Goal: Task Accomplishment & Management: Use online tool/utility

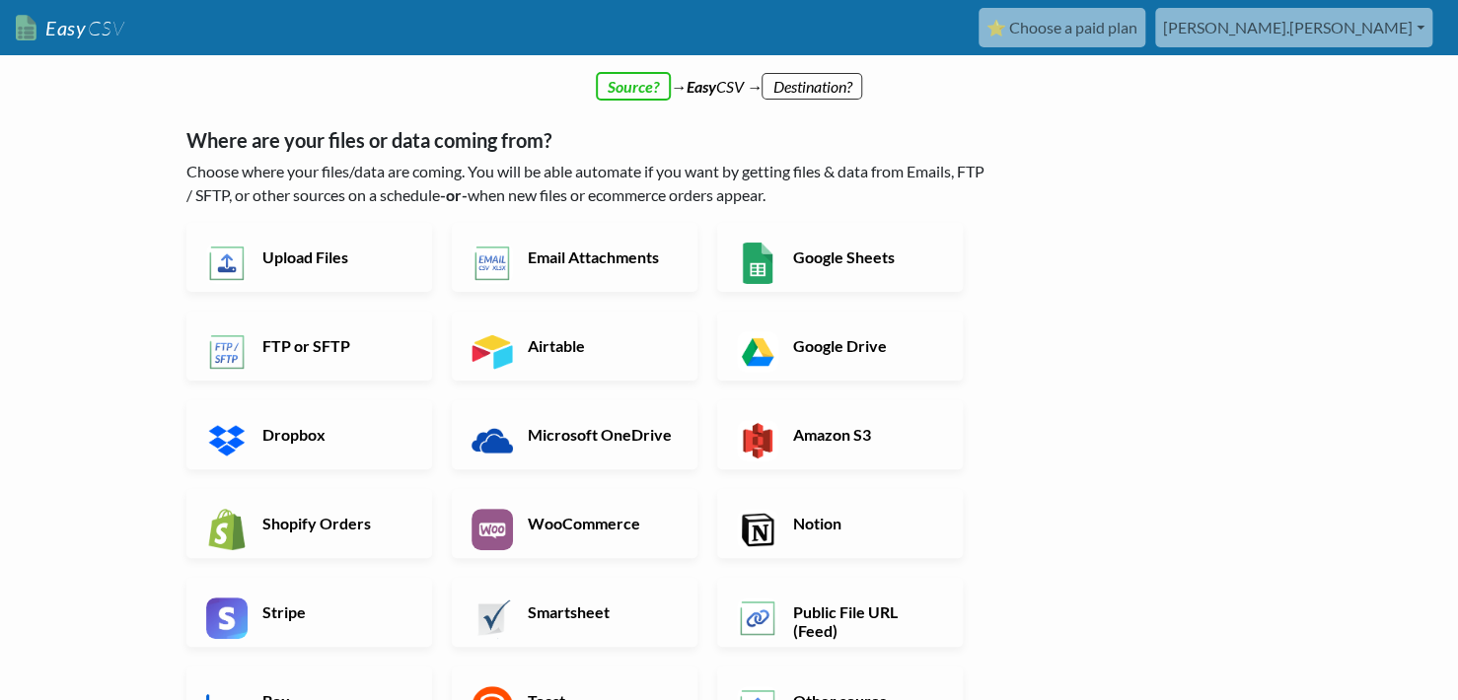
scroll to position [243, 0]
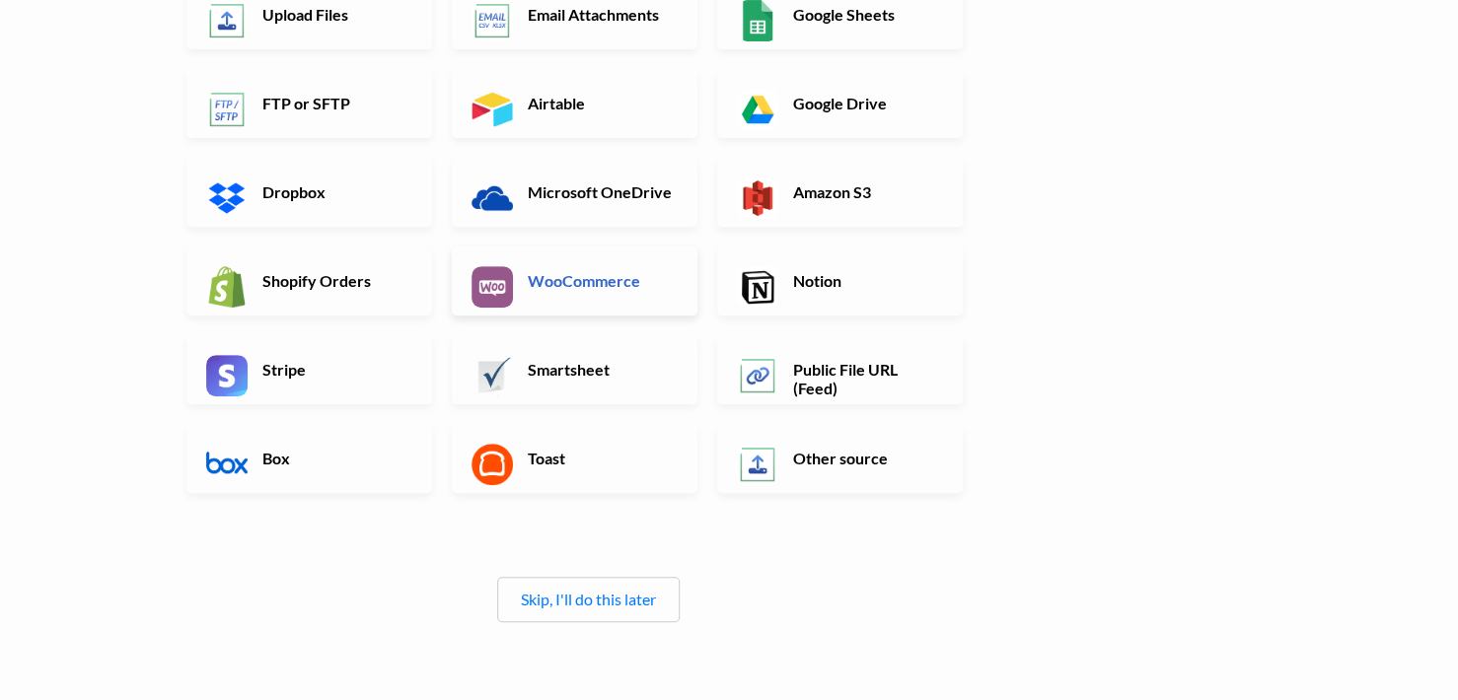
click at [615, 250] on link "WooCommerce" at bounding box center [575, 281] width 246 height 69
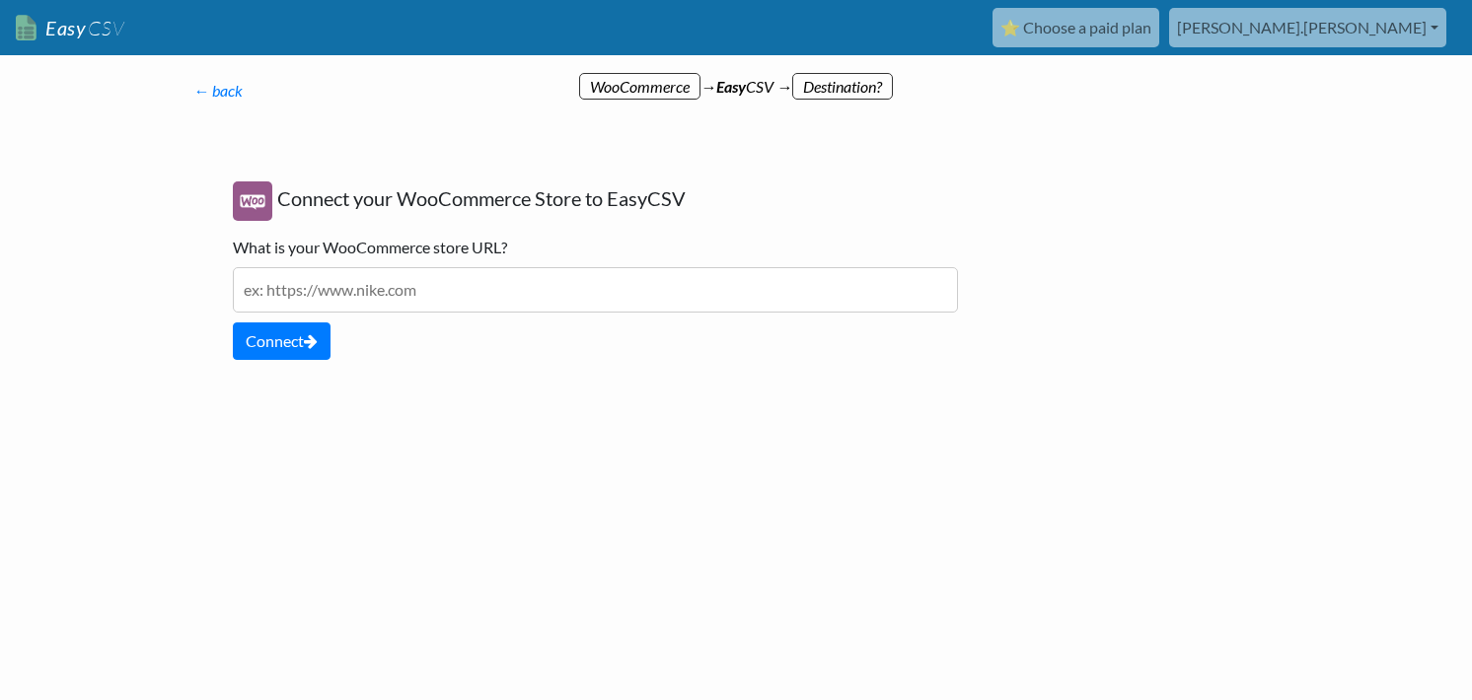
click at [388, 315] on div "Connect your WooCommerce Store to EasyCSV What is your WooCommerce store URL? P…" at bounding box center [595, 271] width 765 height 218
click at [404, 294] on input "text" at bounding box center [595, 289] width 725 height 45
type input "افف"
type input "https://rouh.org/shop"
click at [345, 367] on div "Connect your WooCommerce Store to EasyCSV What is your WooCommerce store URL? h…" at bounding box center [595, 271] width 765 height 218
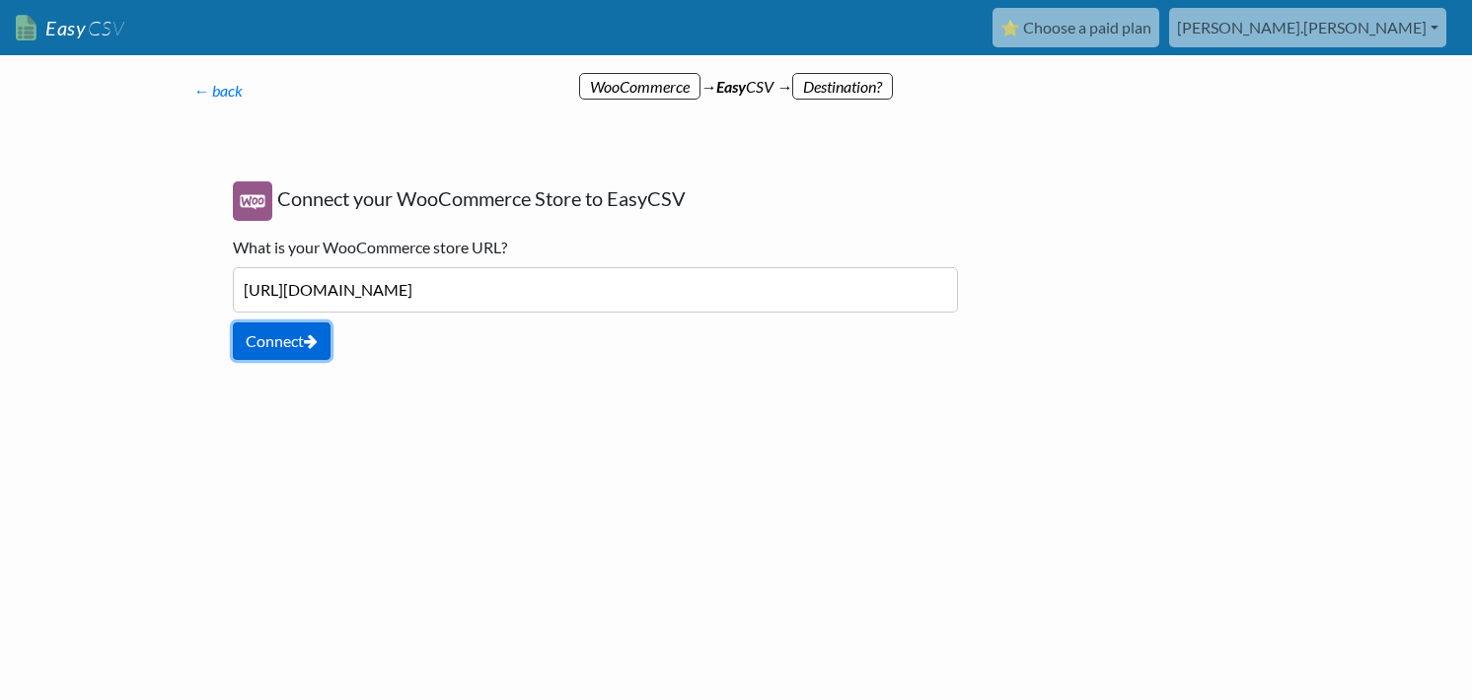
click at [300, 330] on button "Connect" at bounding box center [282, 341] width 98 height 37
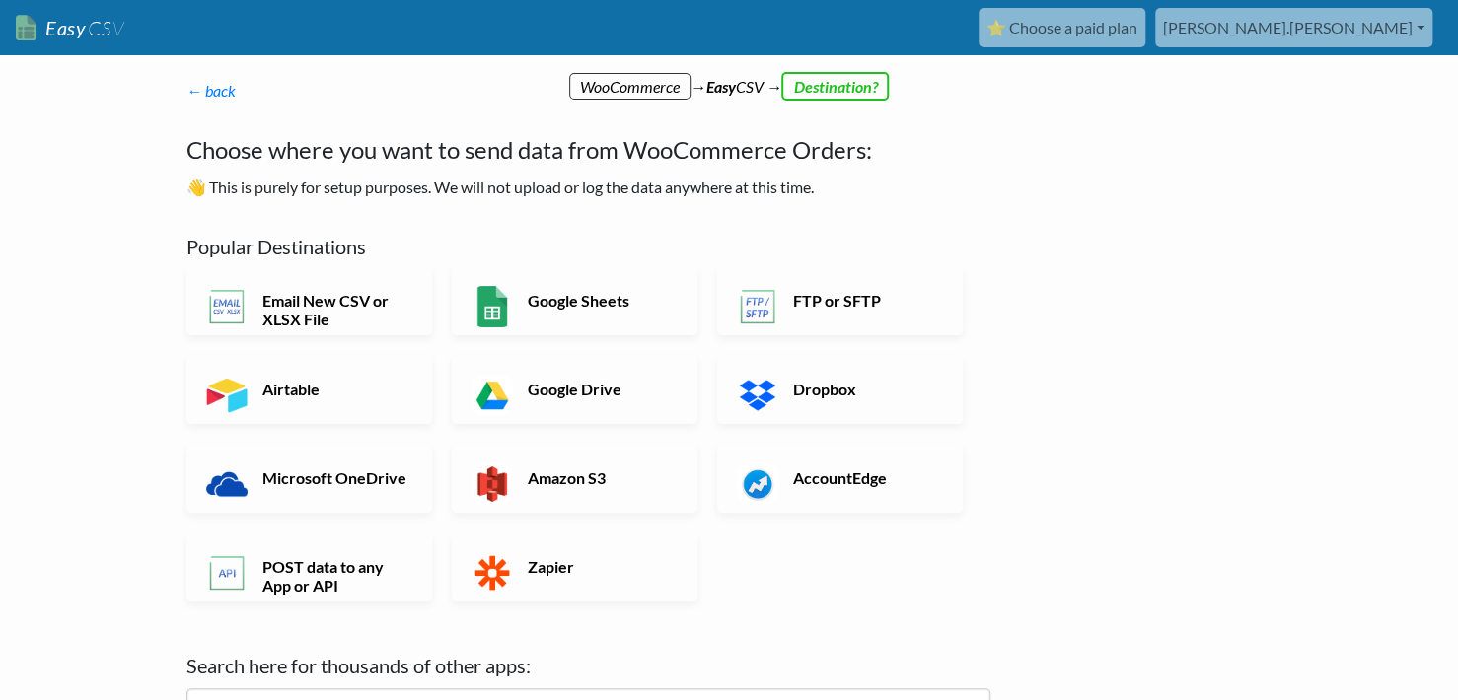
click at [540, 151] on h4 "Choose where you want to send data from WooCommerce Orders:" at bounding box center [588, 150] width 804 height 36
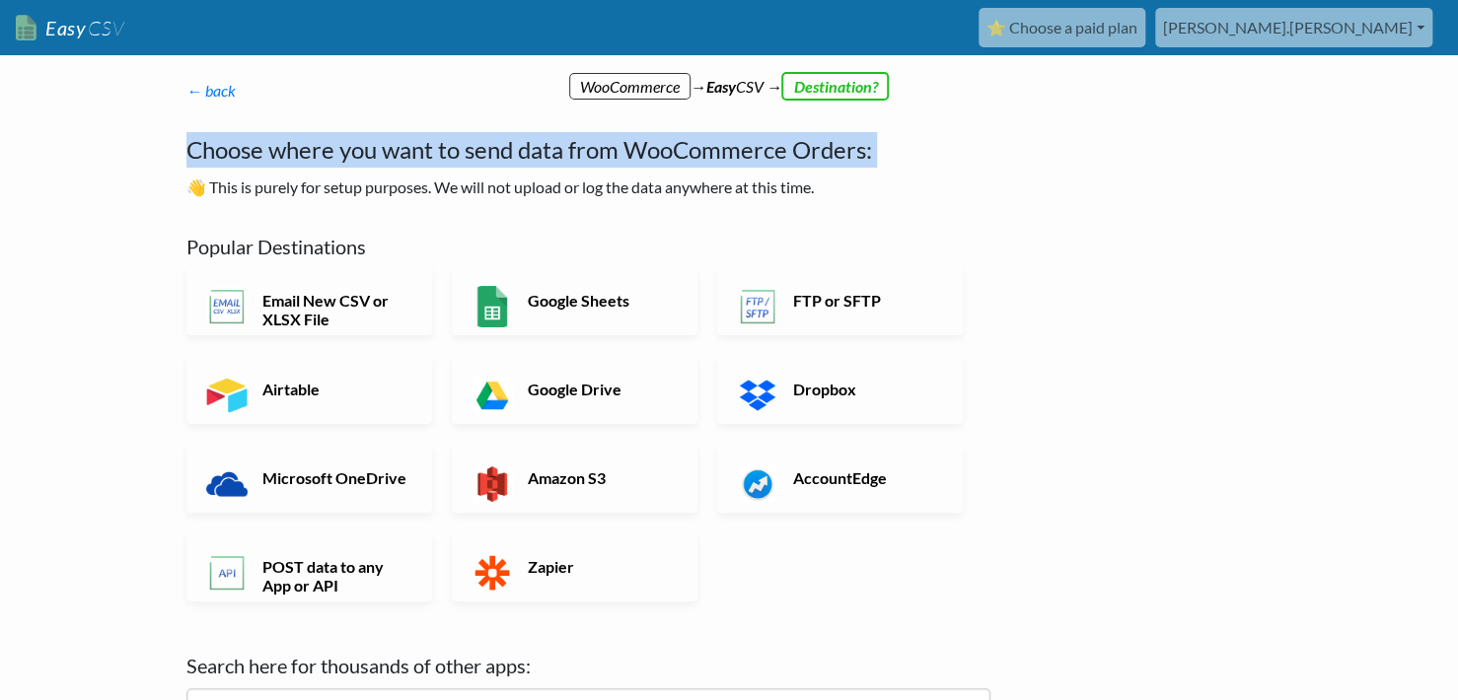
click at [540, 151] on h4 "Choose where you want to send data from WooCommerce Orders:" at bounding box center [588, 150] width 804 height 36
click at [560, 152] on h4 "Choose where you want to send data from WooCommerce Orders:" at bounding box center [588, 150] width 804 height 36
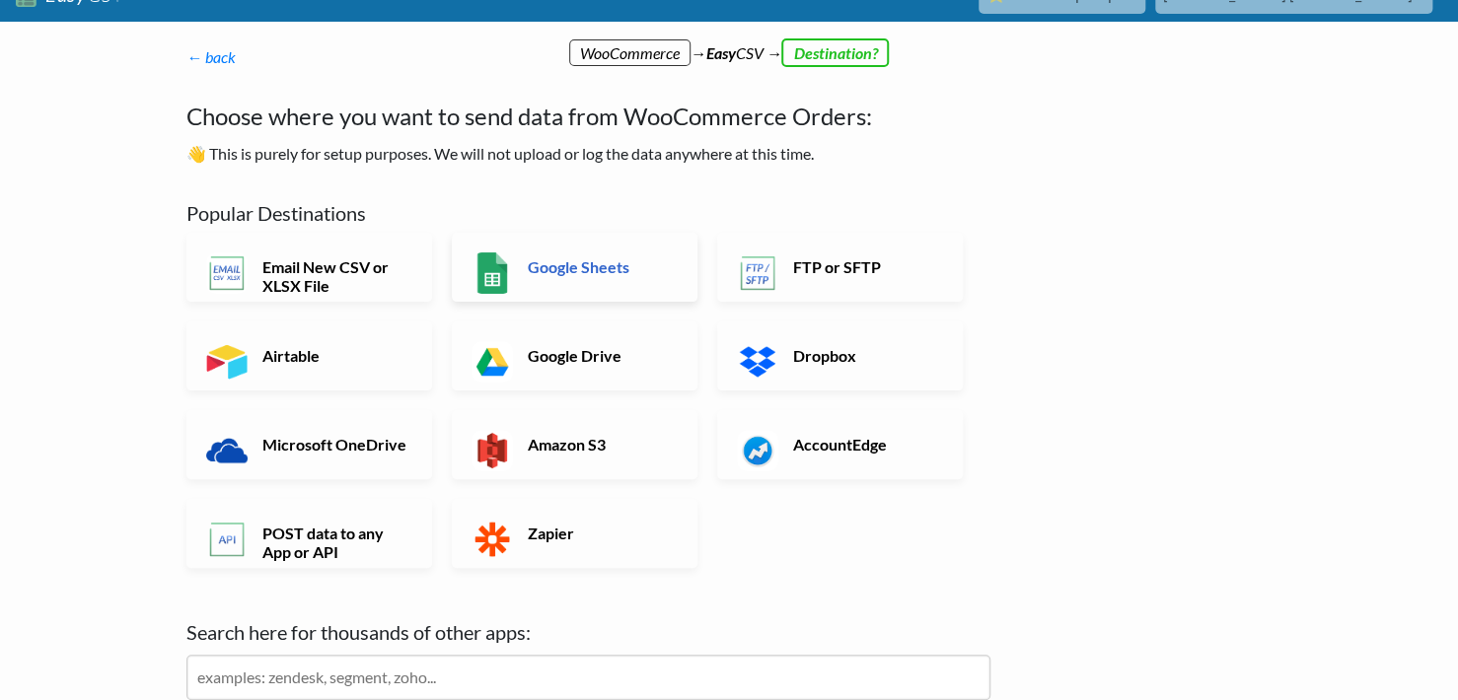
scroll to position [184, 0]
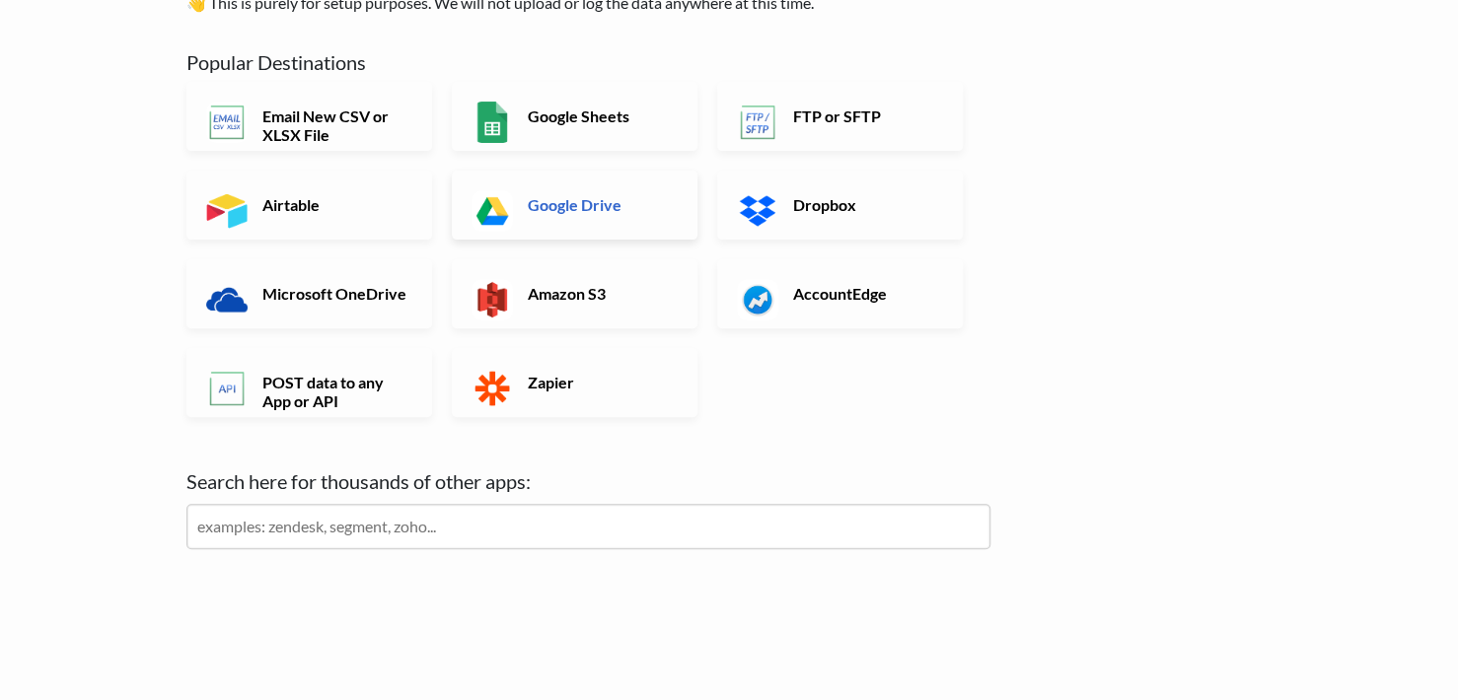
click at [584, 208] on h6 "Google Drive" at bounding box center [600, 204] width 155 height 19
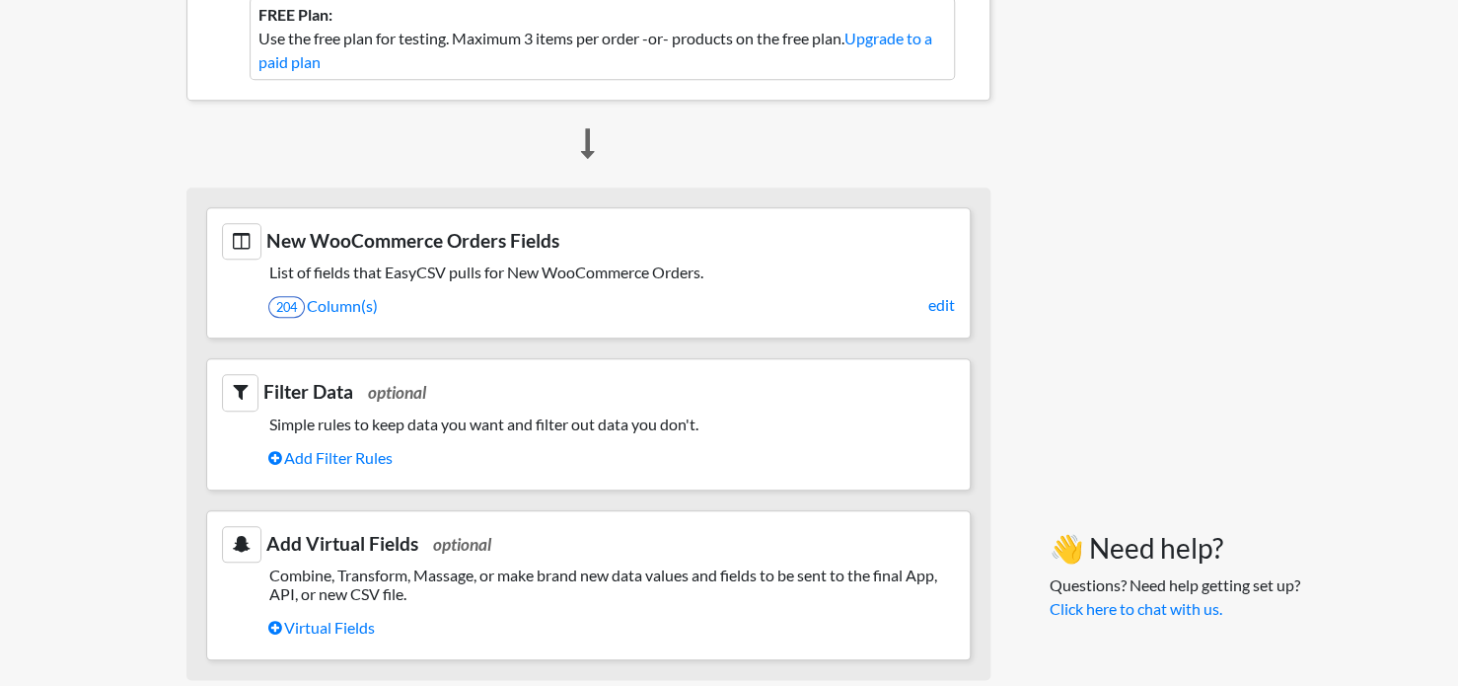
scroll to position [750, 0]
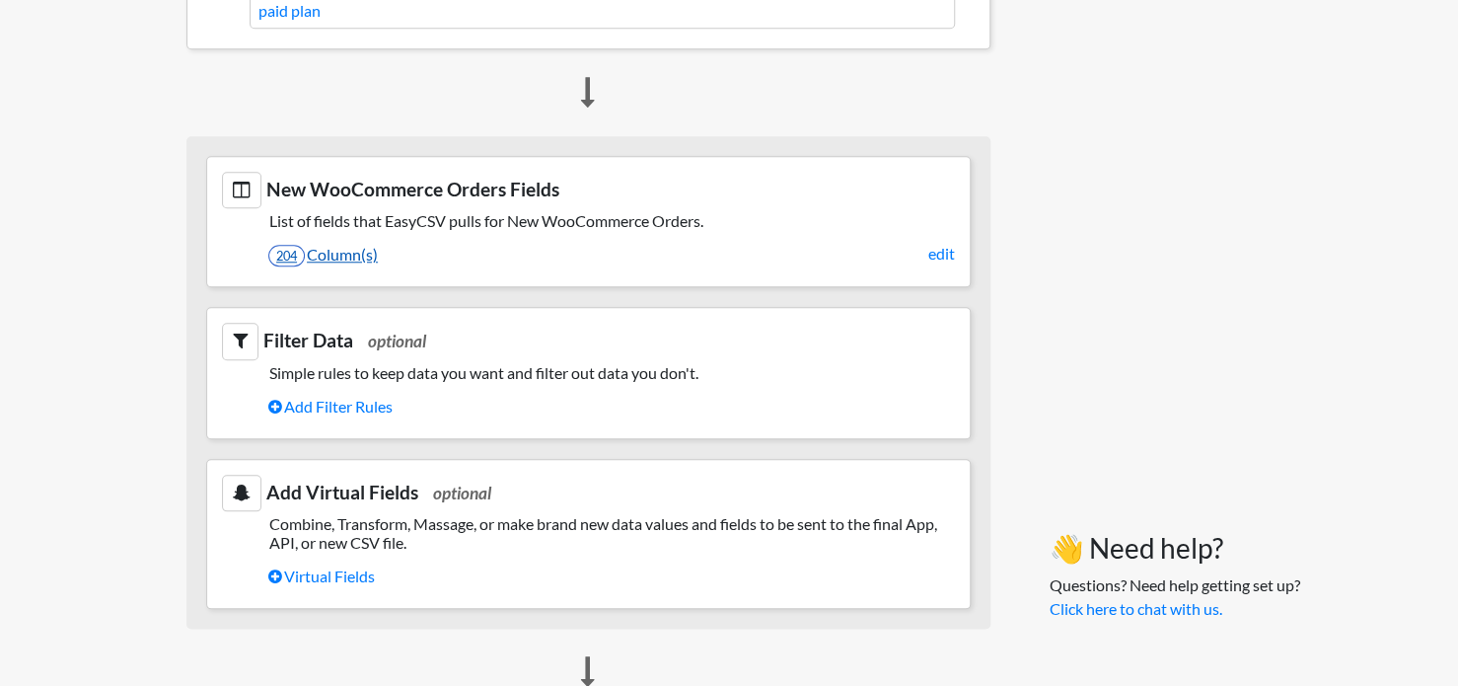
click at [368, 253] on link "204 Column(s)" at bounding box center [611, 255] width 687 height 34
click at [461, 231] on section "New WooCommerce Orders Fields List of fields that EasyCSV pulls for New WooComm…" at bounding box center [588, 221] width 765 height 131
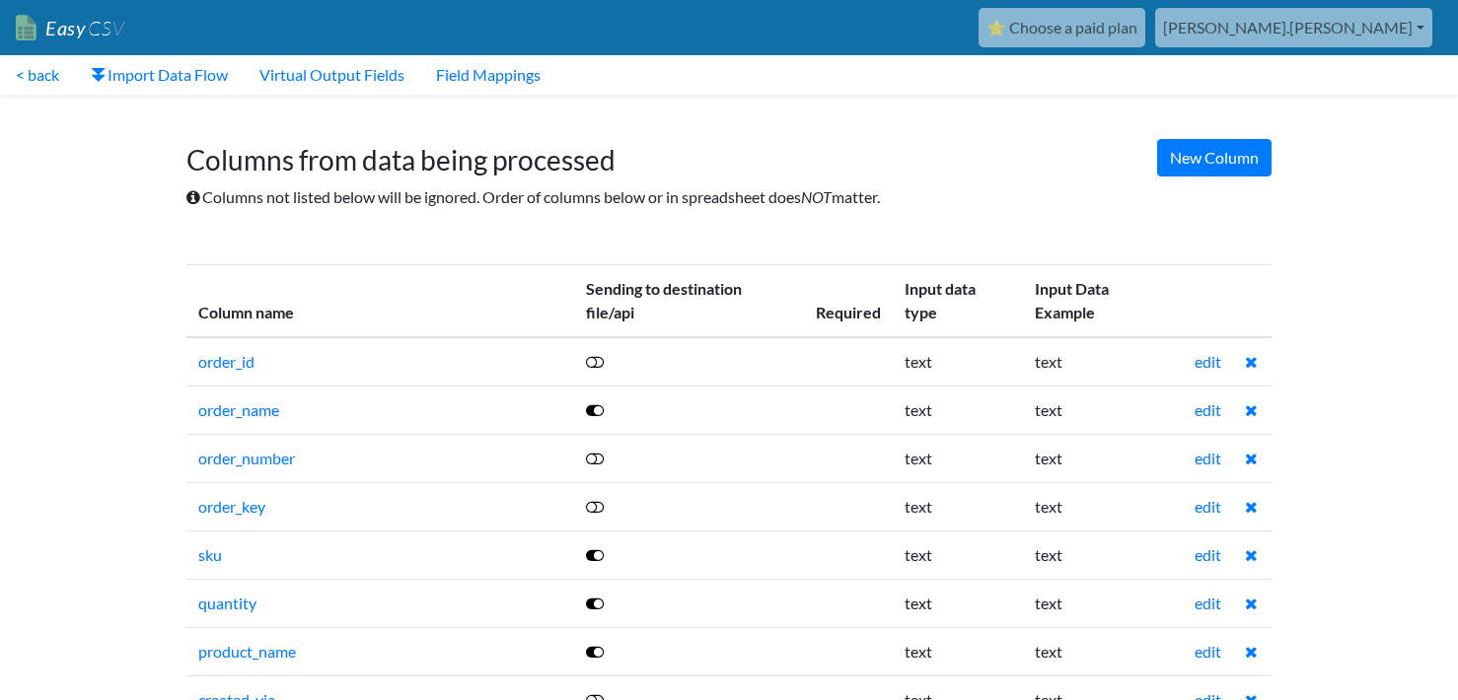
click at [492, 219] on div "New Column Columns from data being processed Columns not listed below will be i…" at bounding box center [729, 175] width 1125 height 140
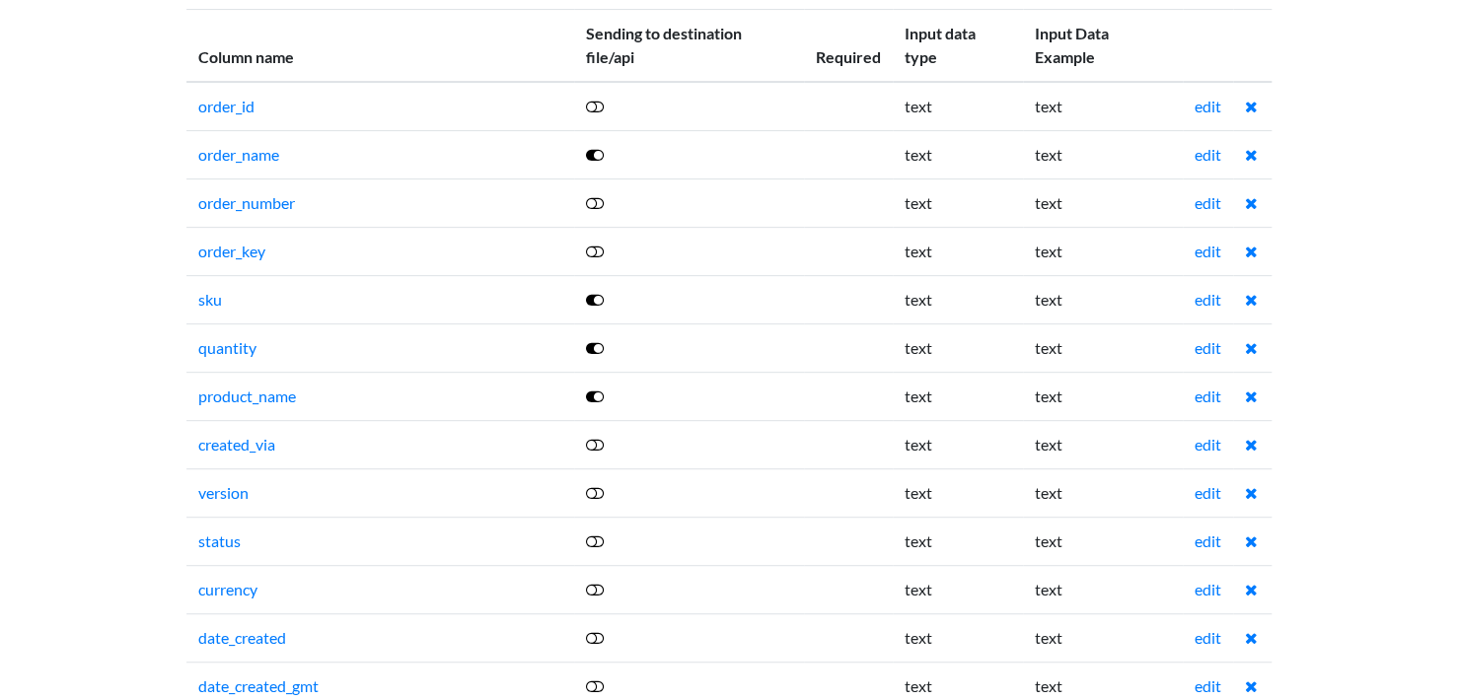
click at [598, 112] on icon at bounding box center [595, 107] width 18 height 16
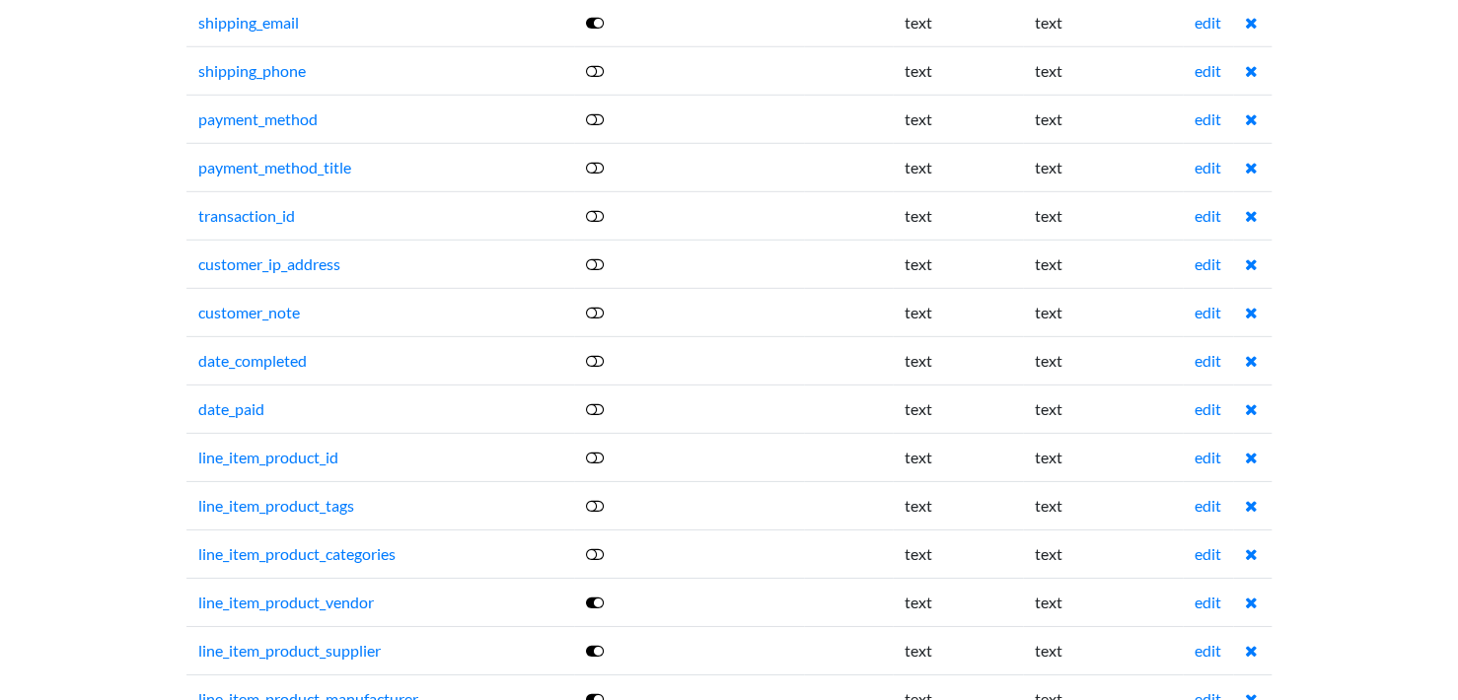
scroll to position [2758, 0]
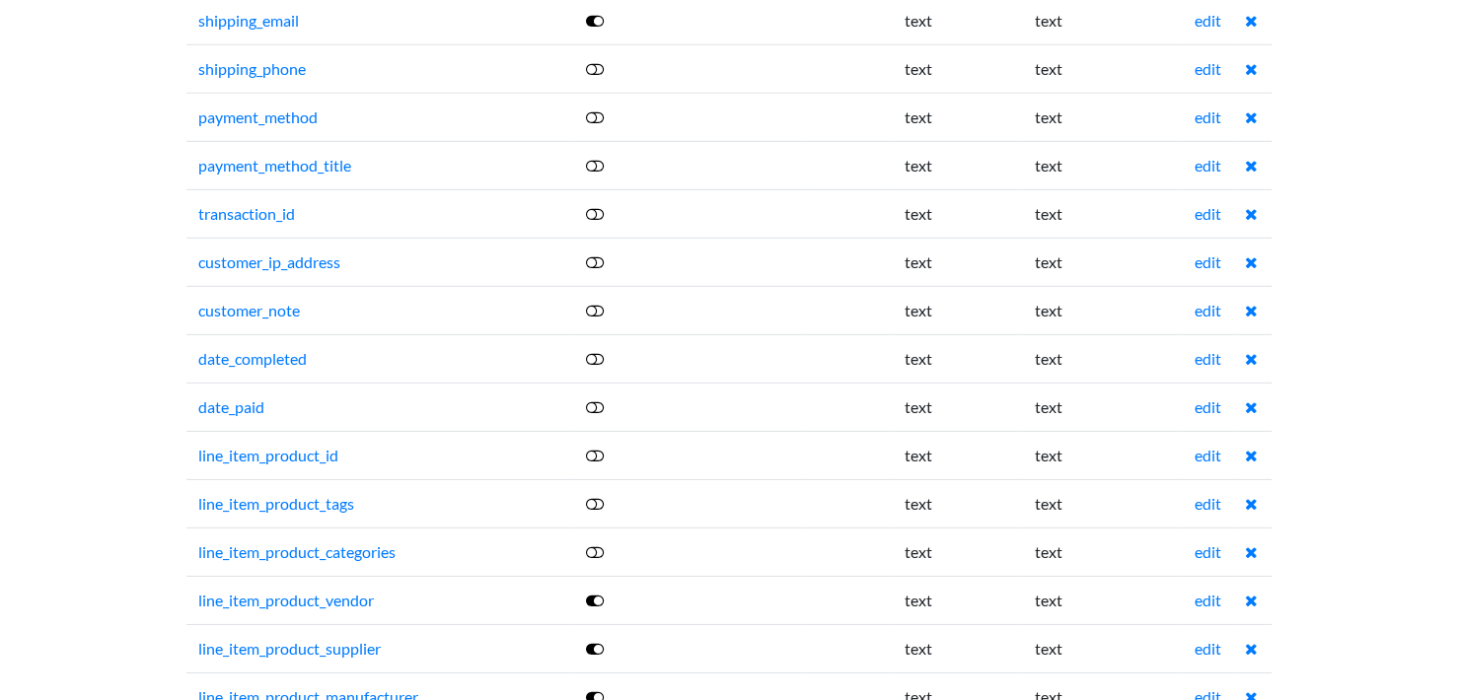
click at [598, 110] on icon at bounding box center [595, 118] width 18 height 16
click at [600, 156] on link at bounding box center [596, 165] width 20 height 19
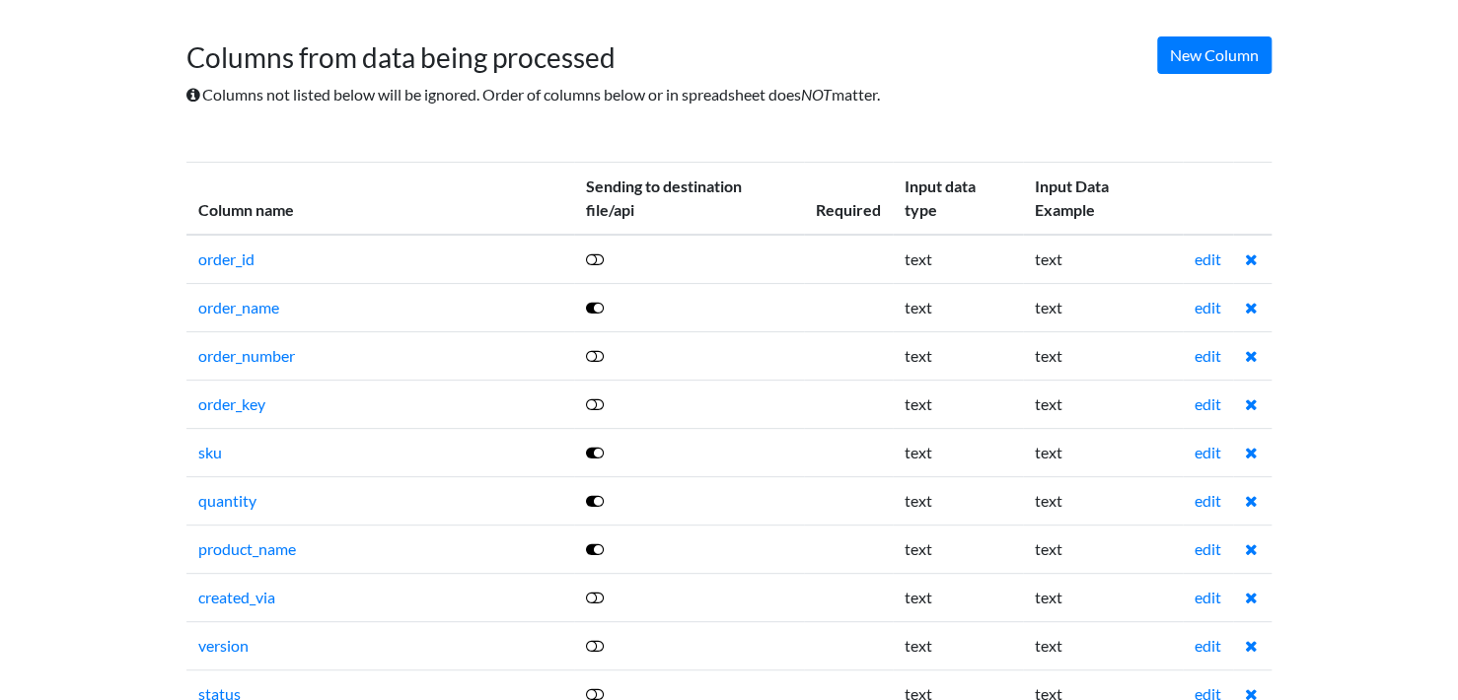
scroll to position [0, 0]
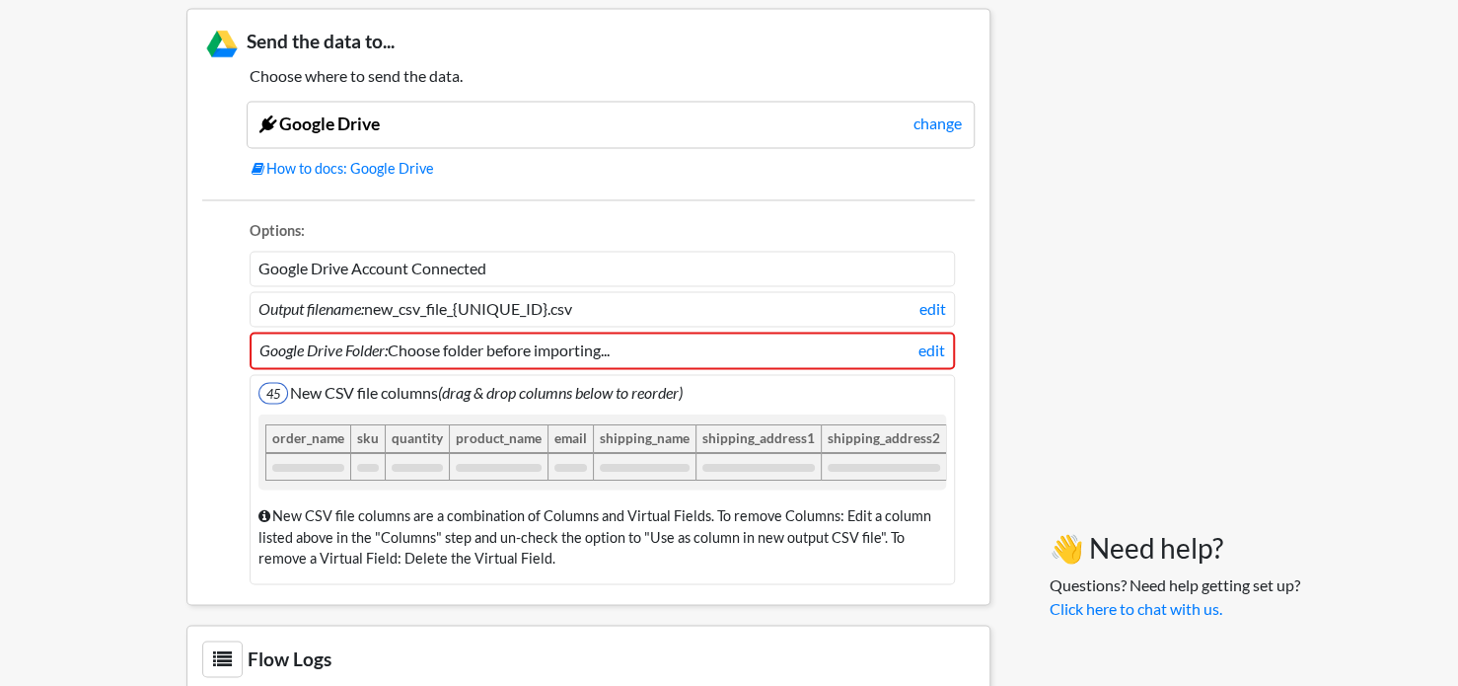
scroll to position [1473, 0]
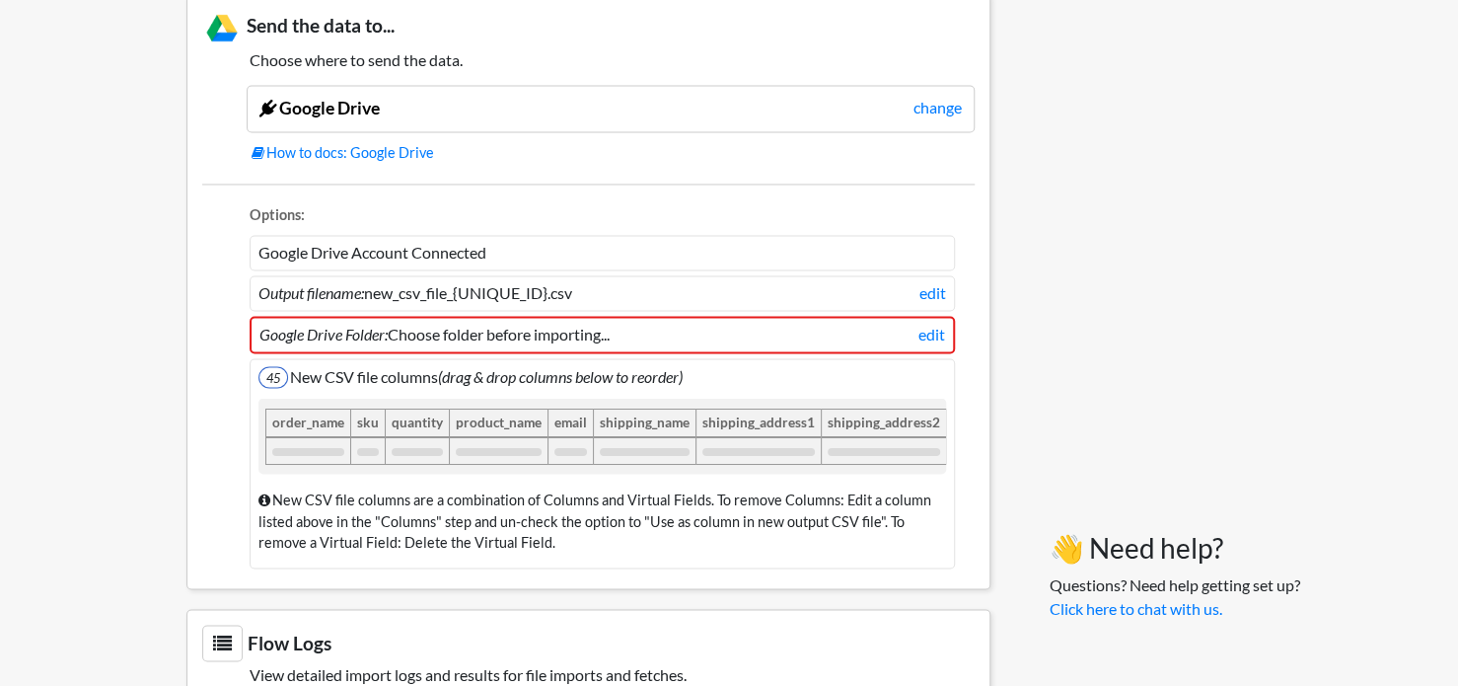
click at [481, 242] on li "Google Drive Account Connected" at bounding box center [602, 253] width 705 height 36
click at [510, 246] on li "Google Drive Account Connected" at bounding box center [602, 253] width 705 height 36
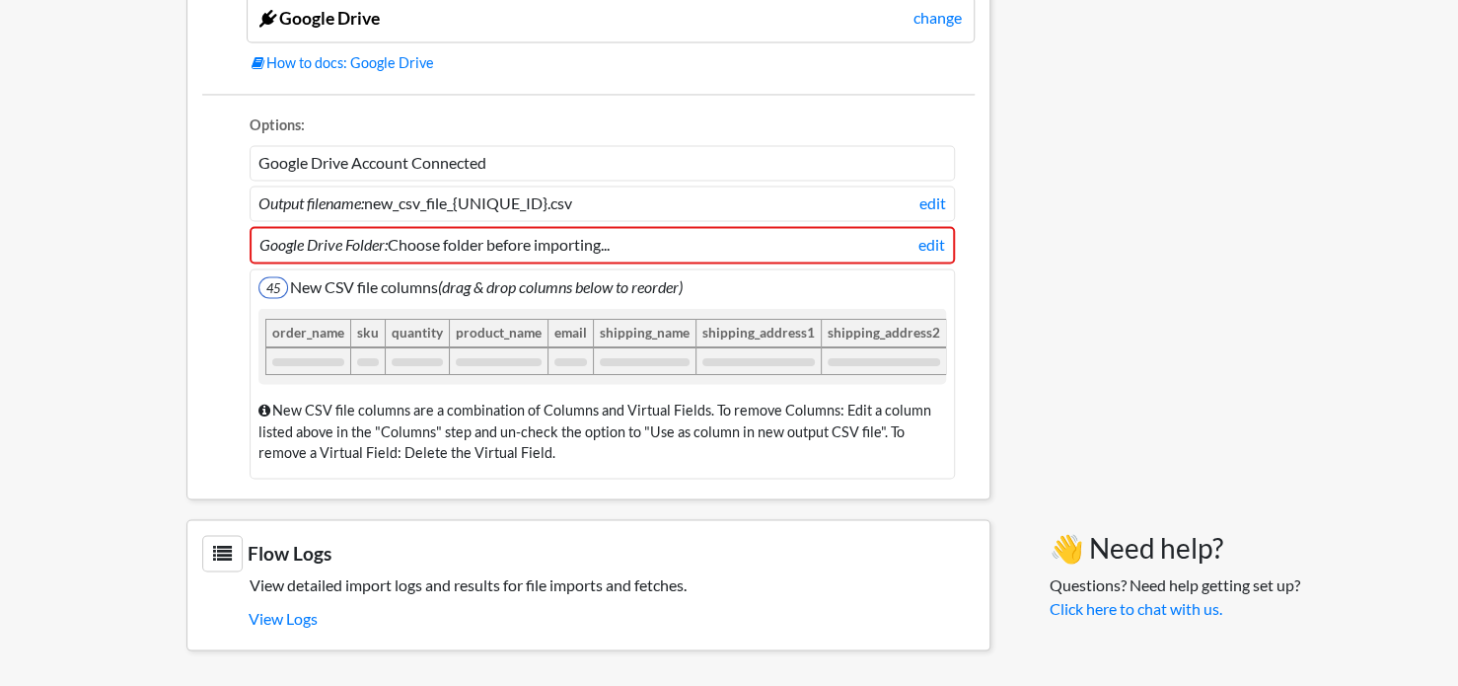
scroll to position [1568, 0]
click at [533, 585] on h5 "View detailed import logs and results for file imports and fetches." at bounding box center [588, 583] width 772 height 19
click at [573, 585] on h5 "View detailed import logs and results for file imports and fetches." at bounding box center [588, 583] width 772 height 19
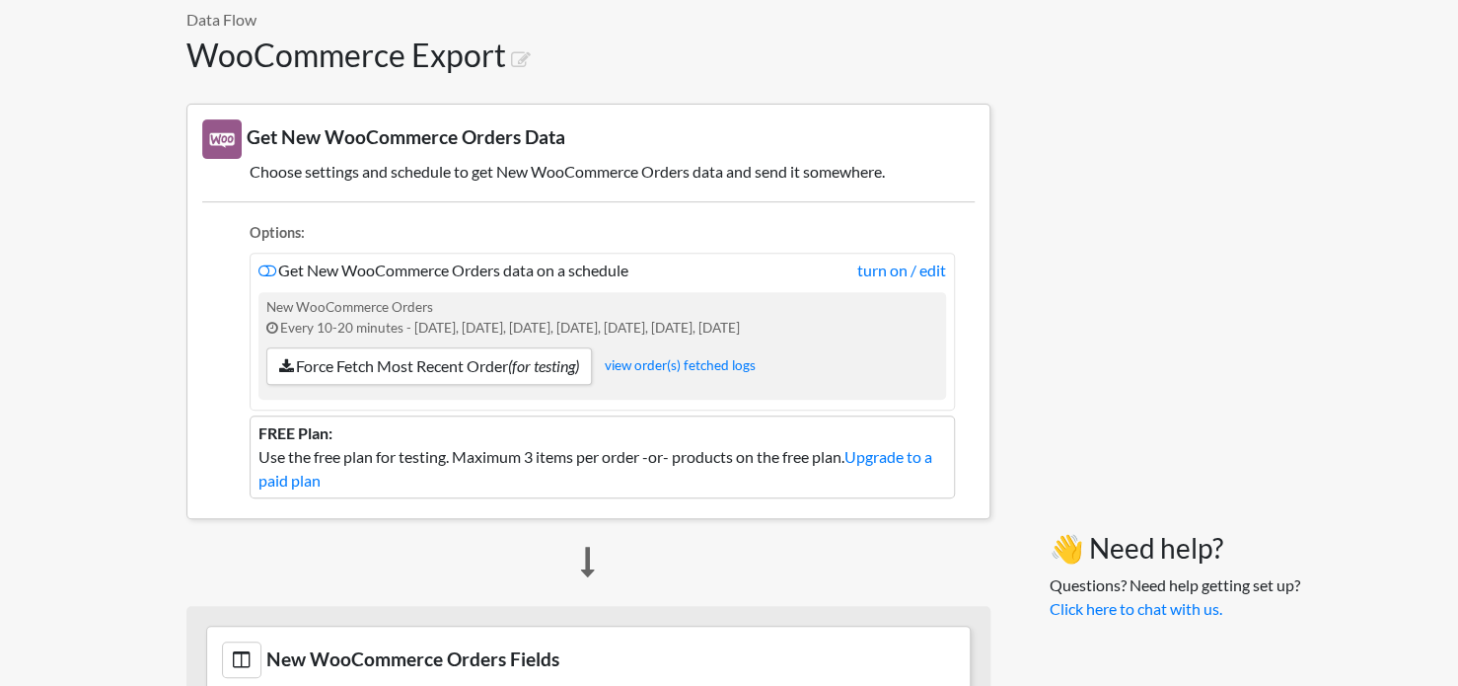
scroll to position [0, 0]
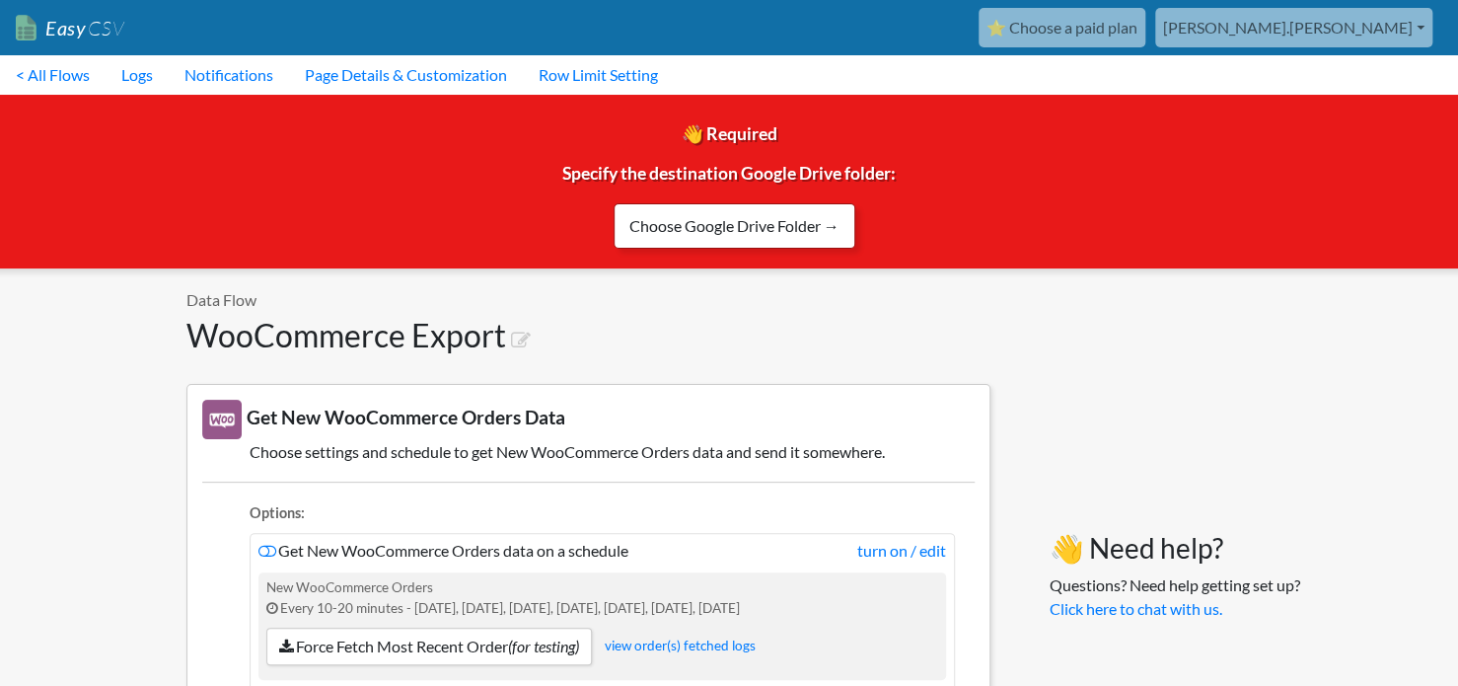
click at [756, 235] on link "Choose Google Drive Folder →" at bounding box center [735, 225] width 242 height 45
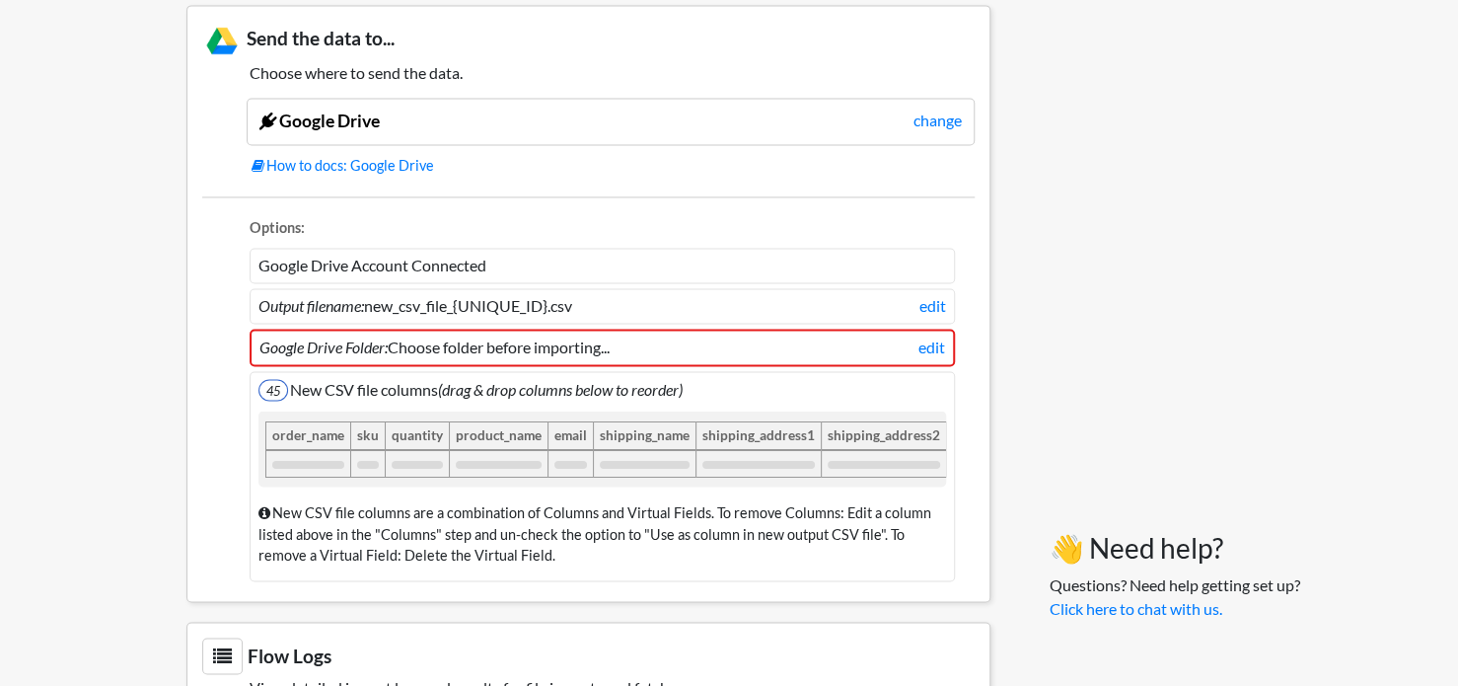
click at [474, 390] on icon "(drag & drop columns below to reorder)" at bounding box center [560, 388] width 245 height 19
click at [790, 350] on li "Google Drive Folder: Choose folder before importing... edit" at bounding box center [602, 347] width 705 height 37
click at [919, 339] on link "edit" at bounding box center [931, 347] width 27 height 24
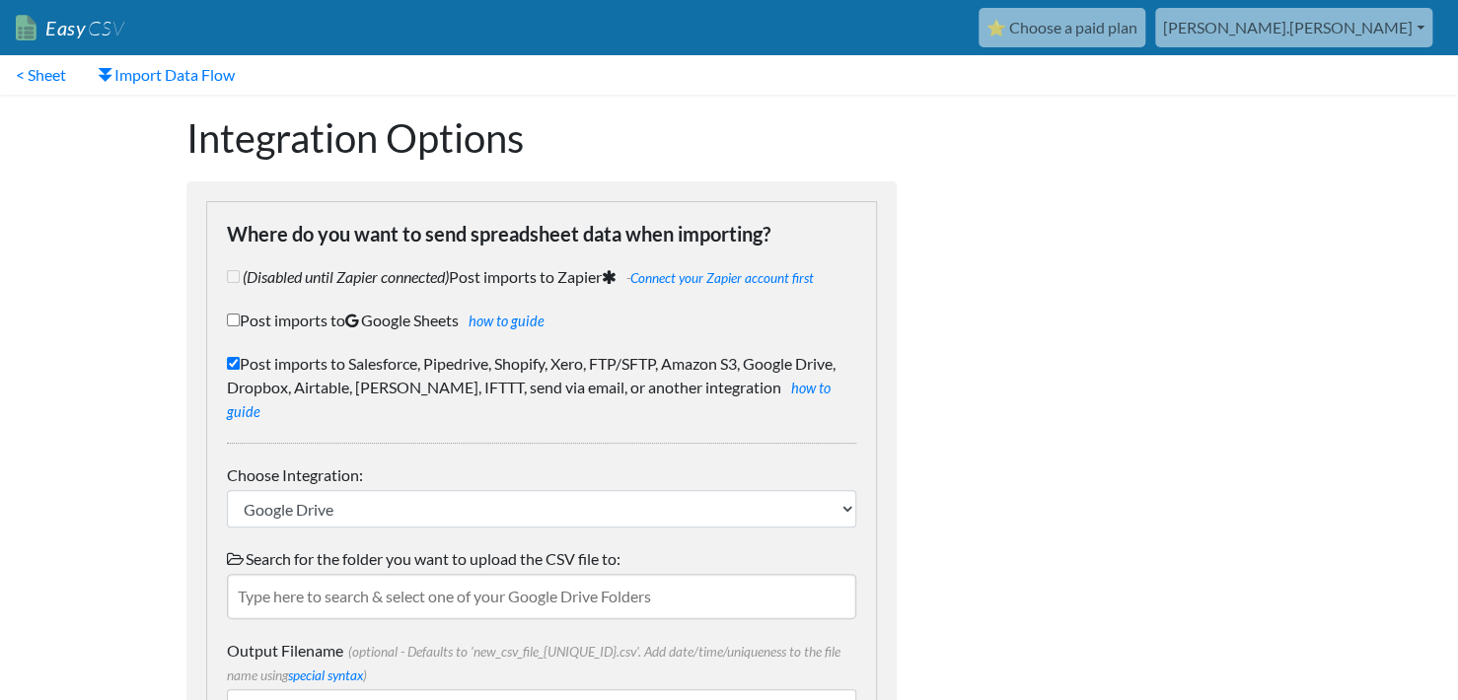
click at [320, 319] on label "Post imports to Google Sheets how to guide" at bounding box center [541, 321] width 629 height 24
click at [240, 319] on input "Post imports to Google Sheets how to guide" at bounding box center [233, 320] width 13 height 13
checkbox input "true"
checkbox input "false"
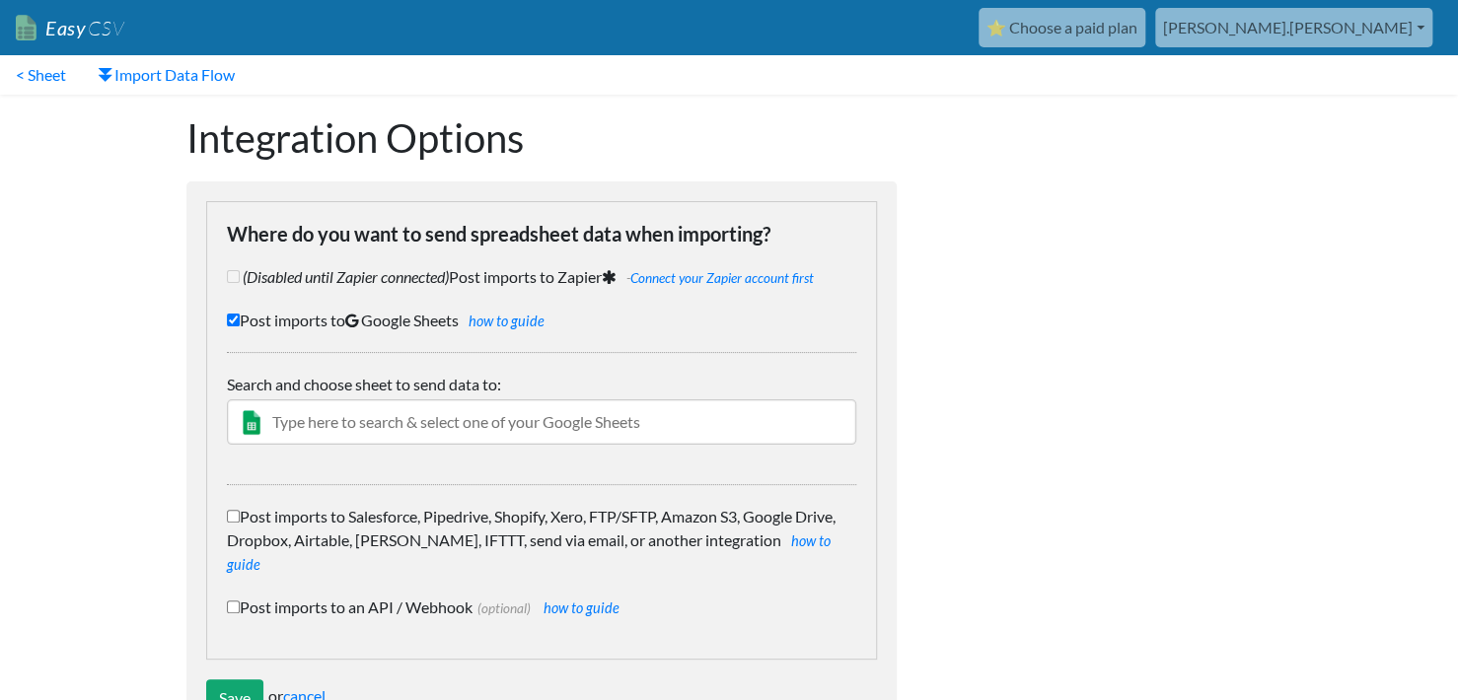
scroll to position [47, 0]
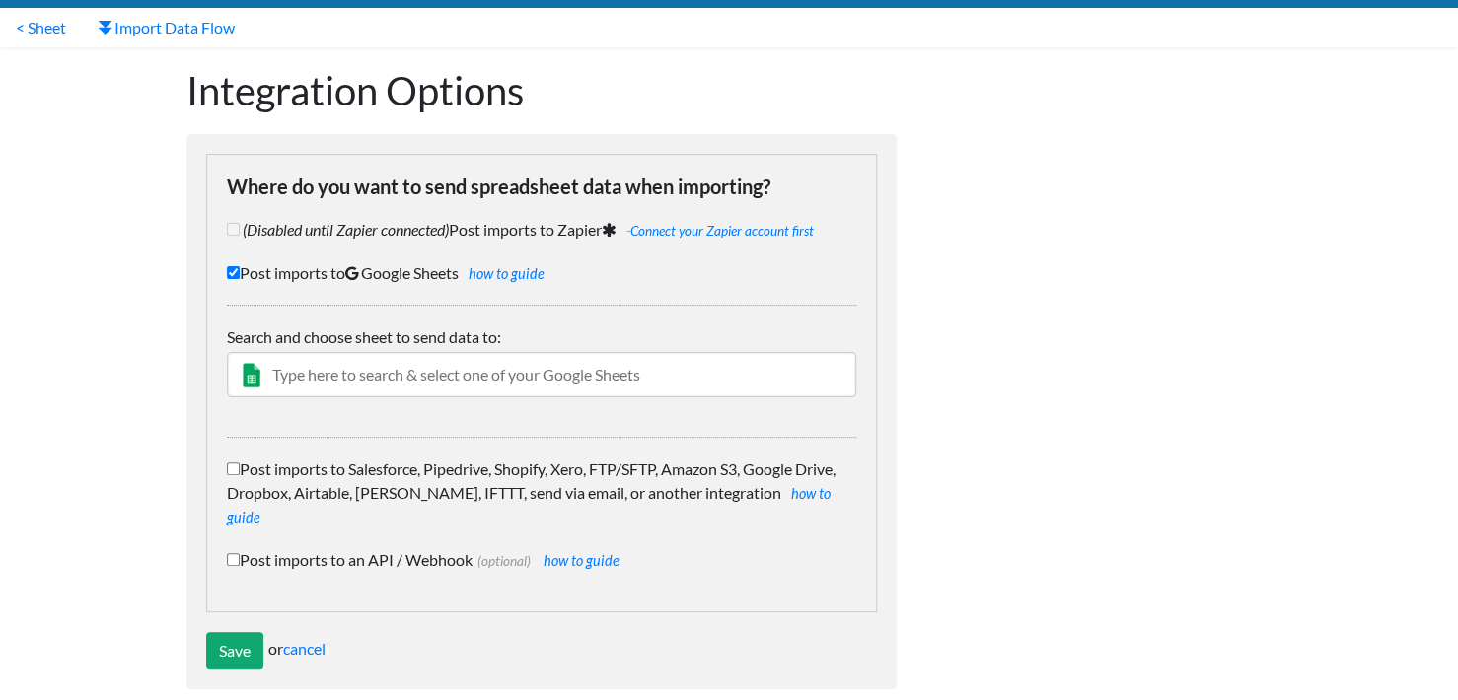
click at [438, 379] on input "text" at bounding box center [541, 374] width 629 height 45
click at [233, 268] on input "Post imports to Google Sheets how to guide" at bounding box center [233, 272] width 13 height 13
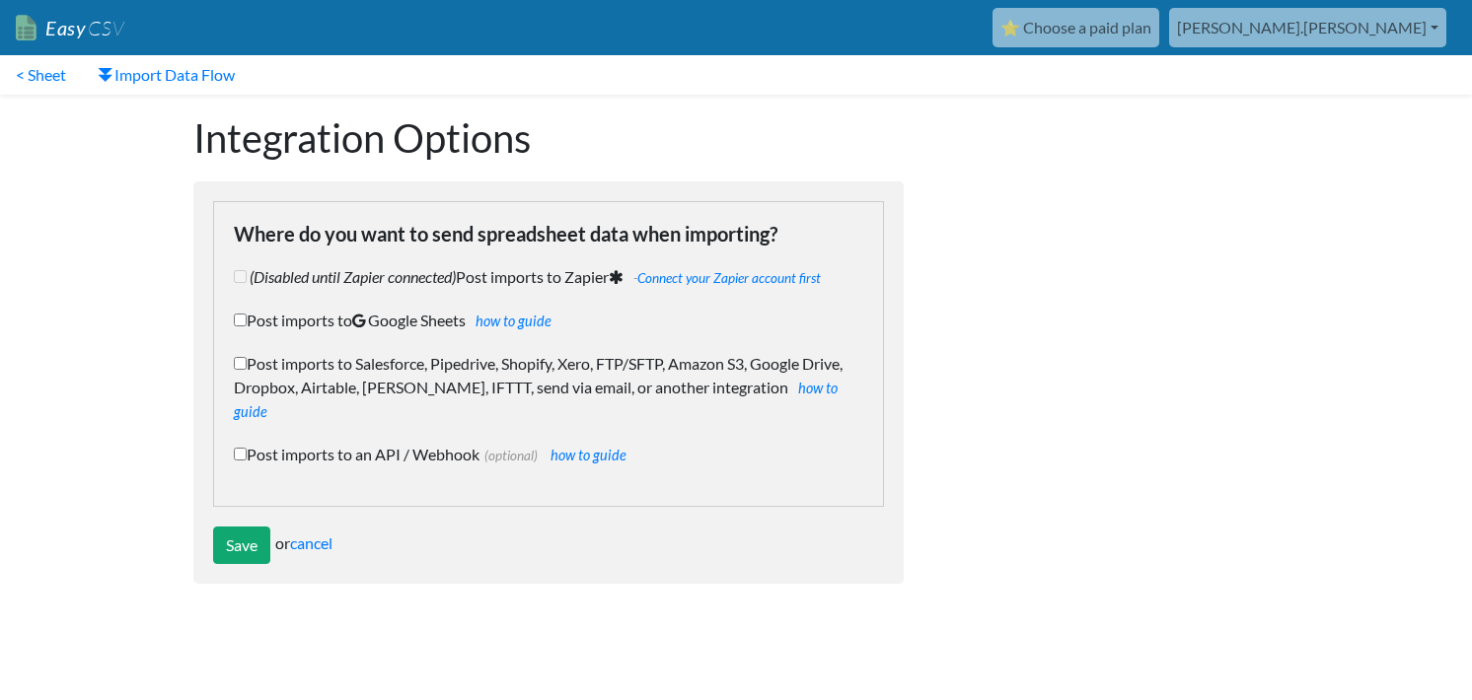
click at [304, 325] on label "Post imports to Google Sheets how to guide" at bounding box center [548, 321] width 629 height 24
click at [247, 325] on input "Post imports to Google Sheets how to guide" at bounding box center [240, 320] width 13 height 13
checkbox input "true"
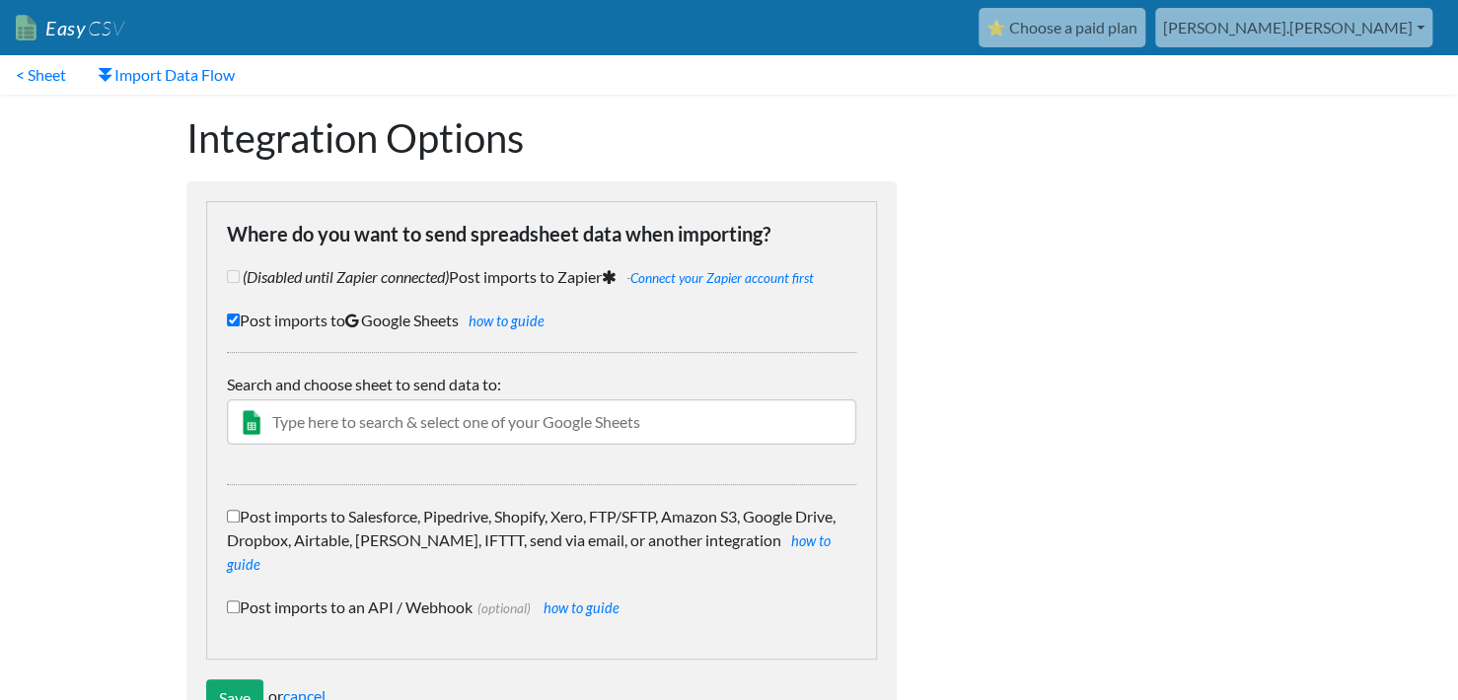
click at [399, 422] on input "text" at bounding box center [541, 422] width 629 height 45
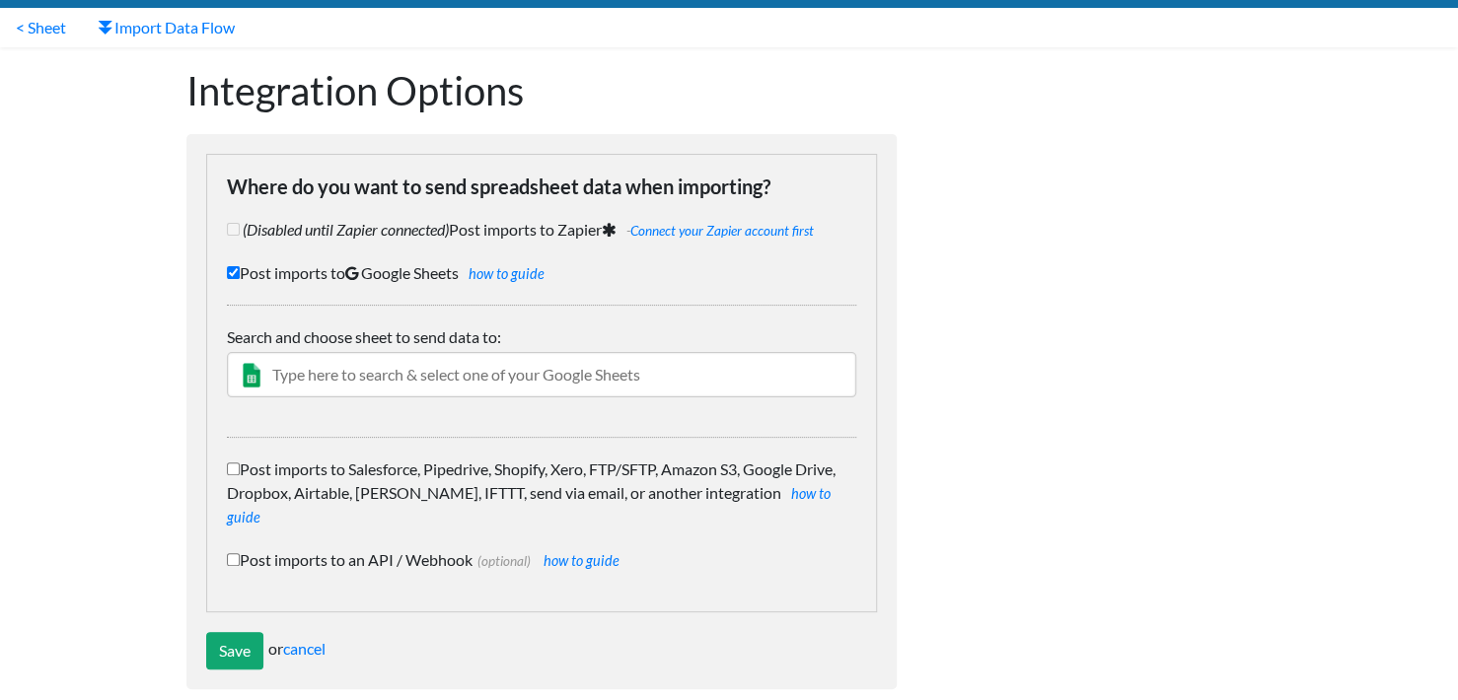
scroll to position [46, 0]
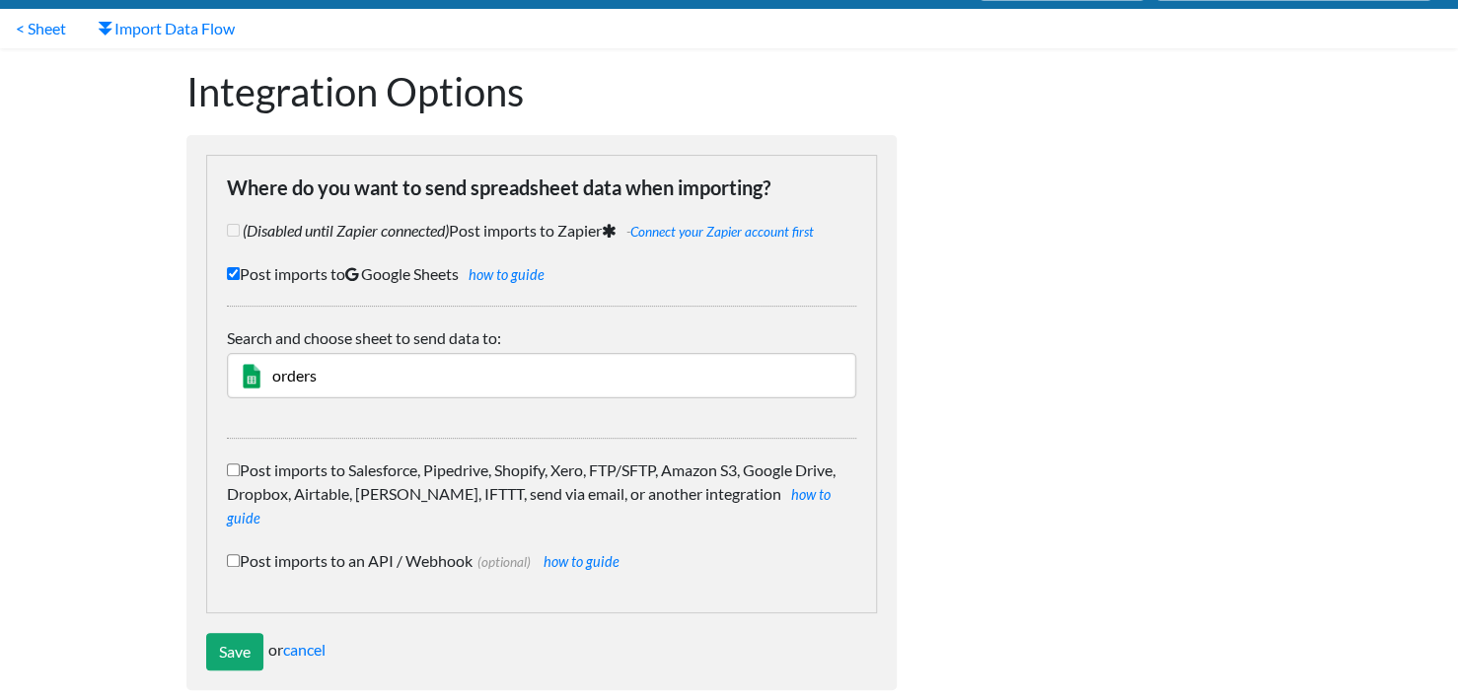
type input "orders"
click at [206, 633] on input "Save" at bounding box center [234, 651] width 57 height 37
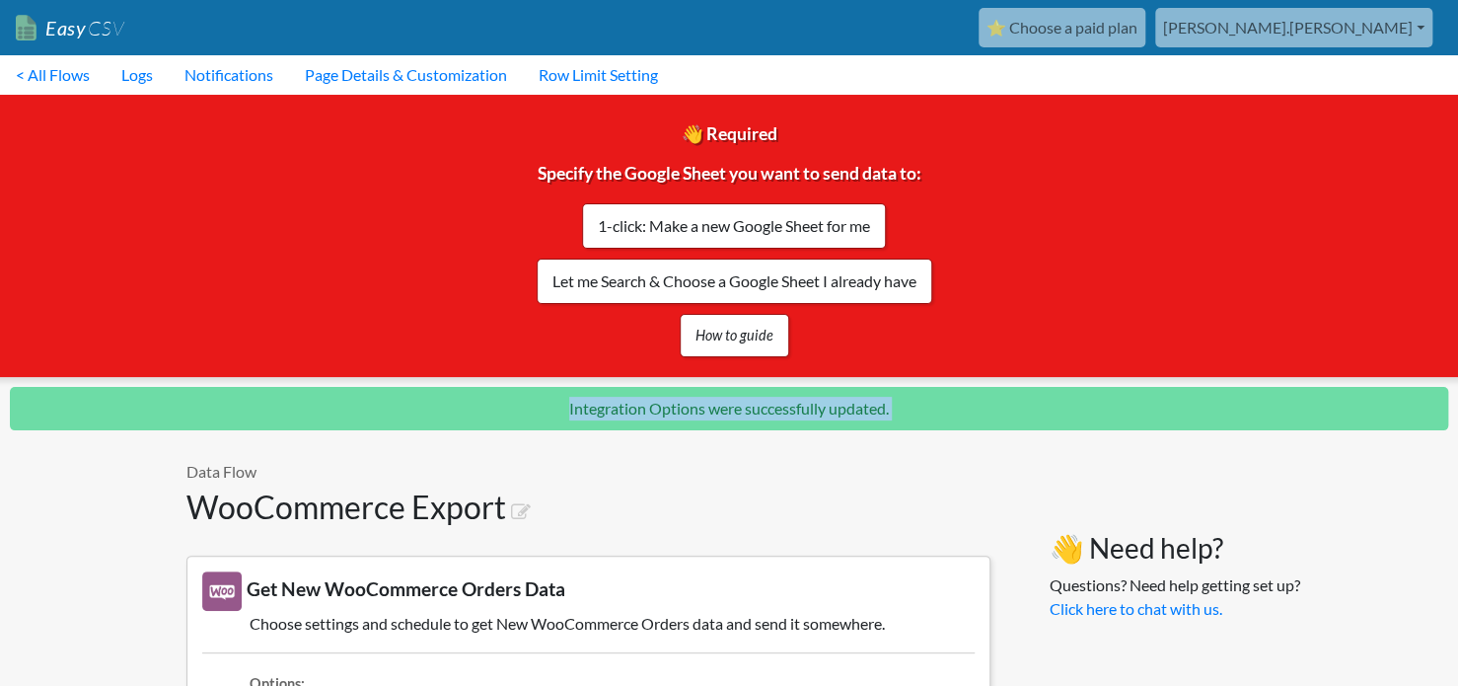
click at [410, 414] on p "Integration Options were successfully updated." at bounding box center [729, 408] width 1438 height 43
click at [749, 217] on link "1-click: Make a new Google Sheet for me" at bounding box center [734, 225] width 304 height 45
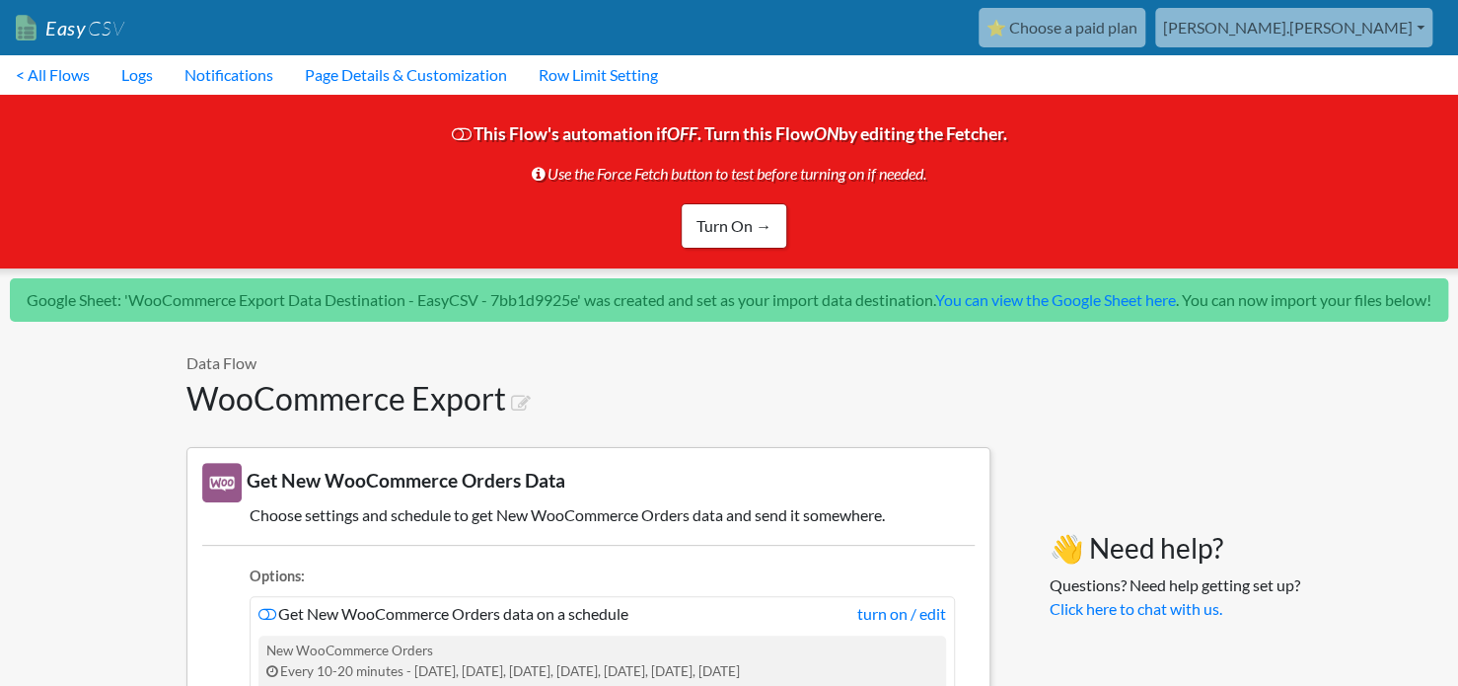
scroll to position [3, 0]
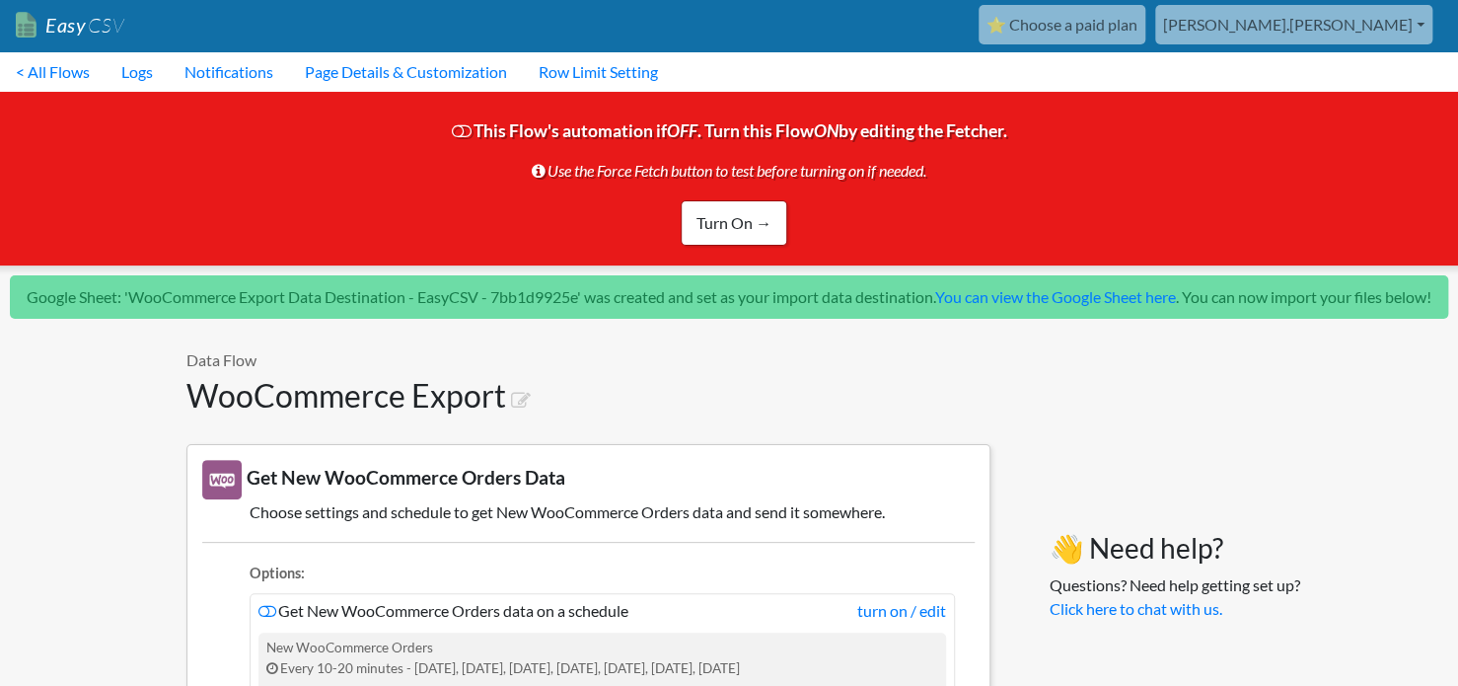
click at [688, 126] on icon "OFF" at bounding box center [682, 130] width 31 height 21
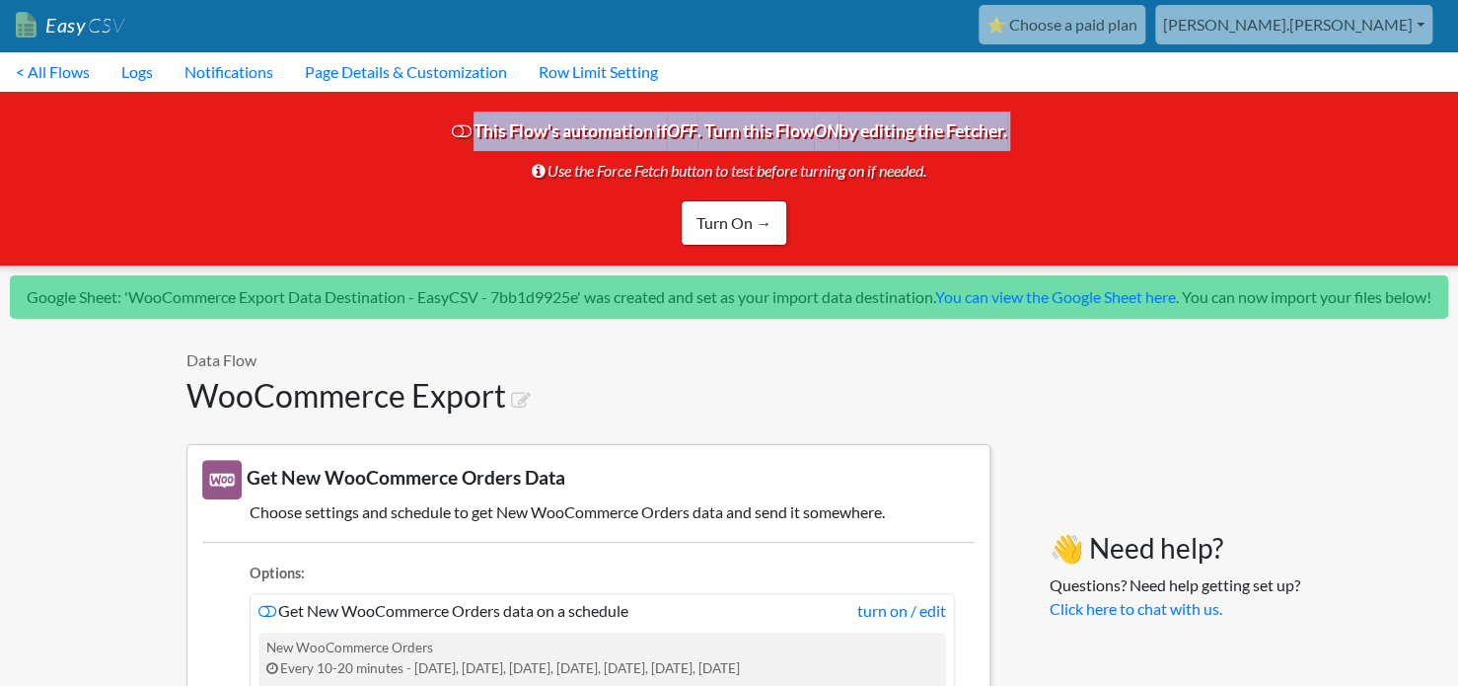
click at [688, 126] on icon "OFF" at bounding box center [682, 130] width 31 height 21
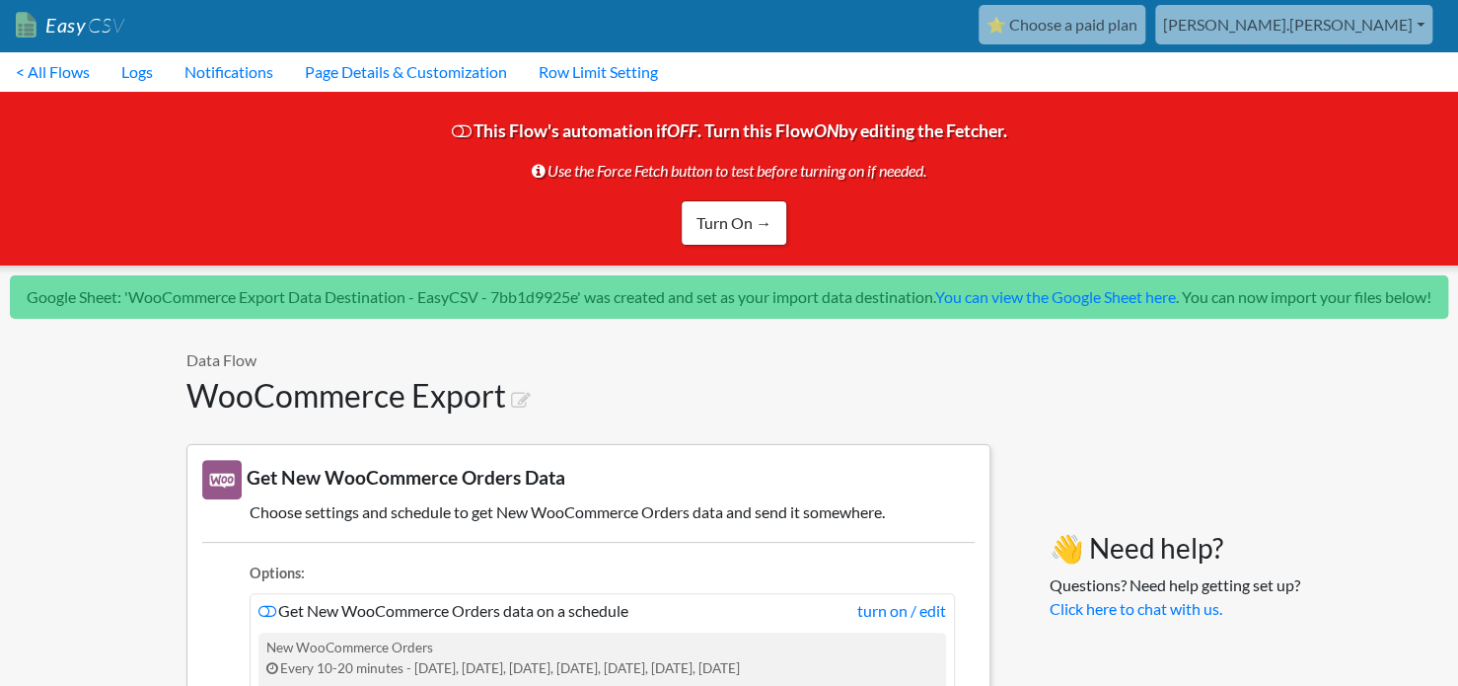
click at [770, 414] on h1 "WooCommerce Export" at bounding box center [588, 395] width 804 height 37
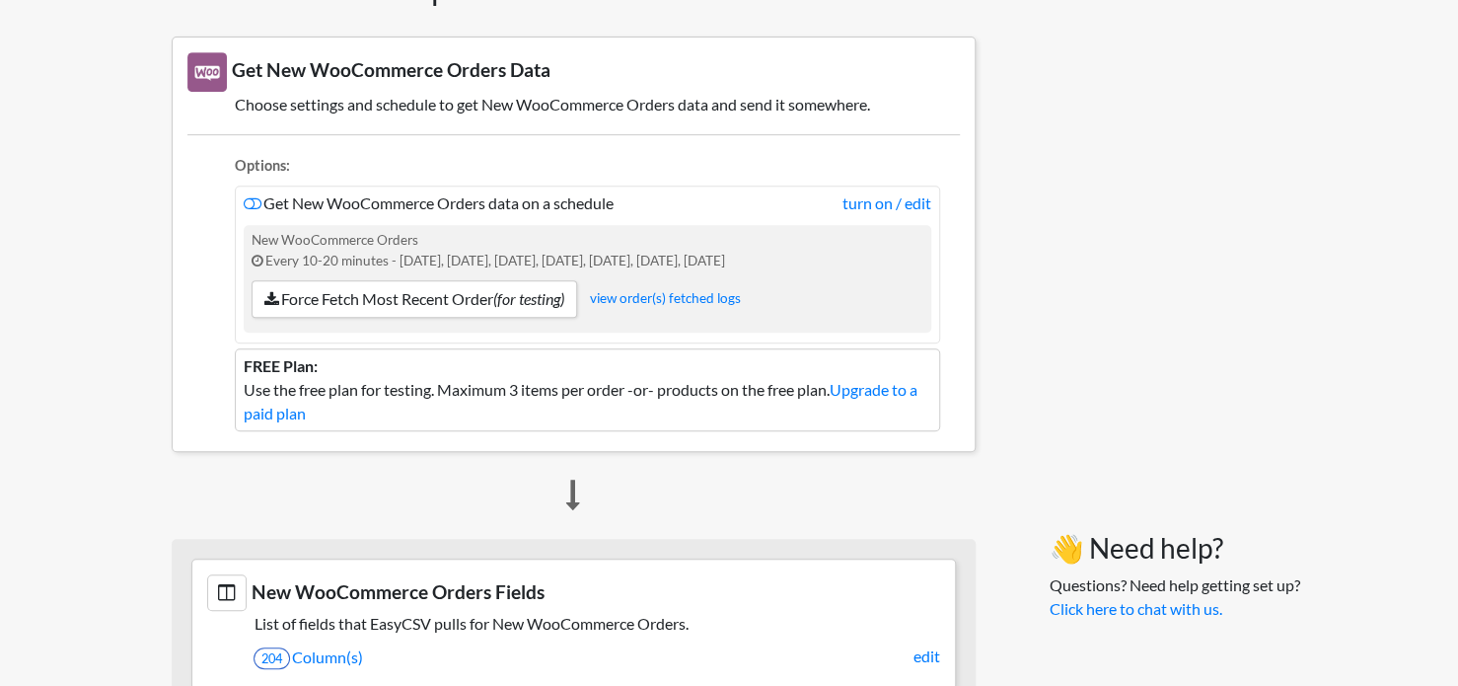
scroll to position [69, 15]
